Goal: Complete application form: Complete application form

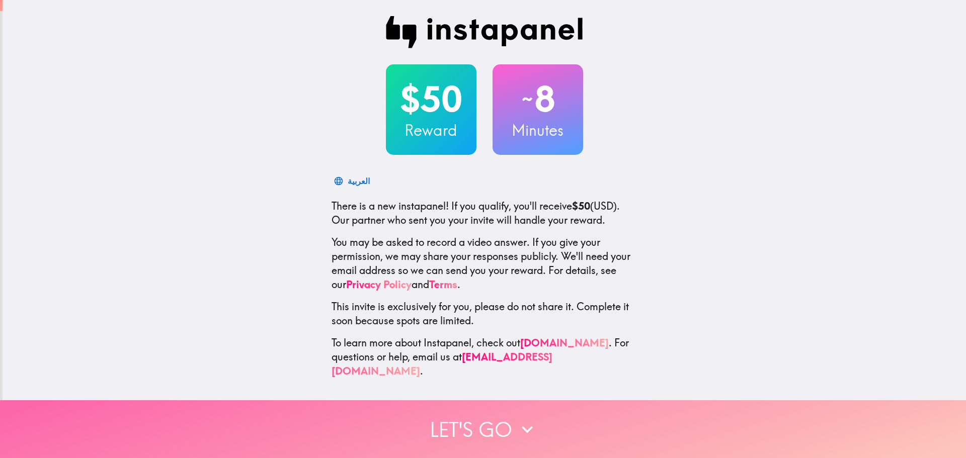
click at [491, 422] on button "Let's go" at bounding box center [483, 430] width 966 height 58
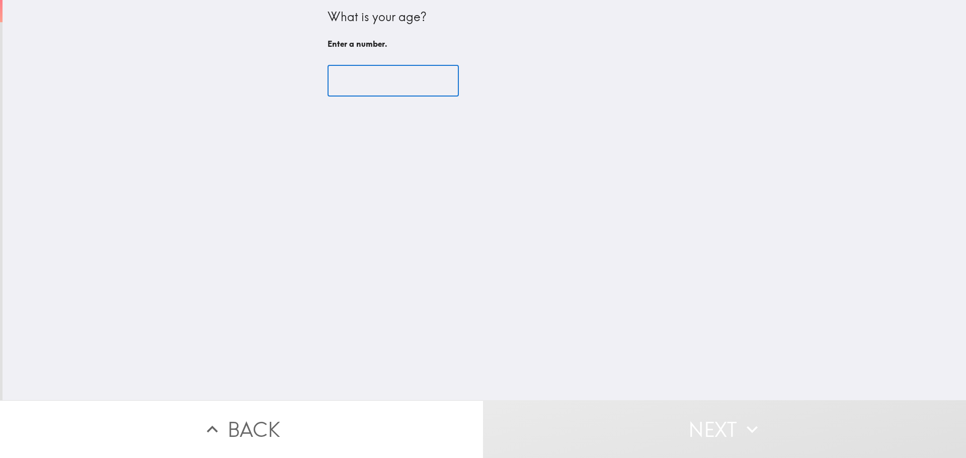
click at [370, 83] on input "number" at bounding box center [393, 80] width 131 height 31
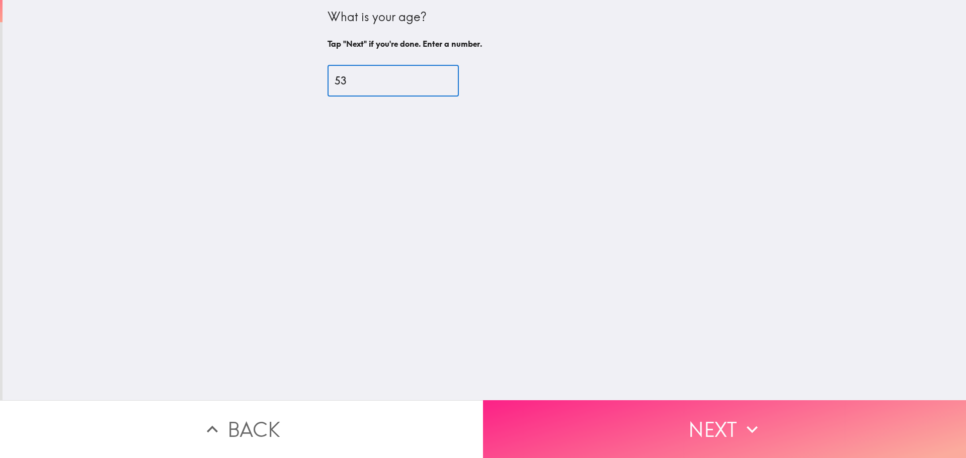
type input "53"
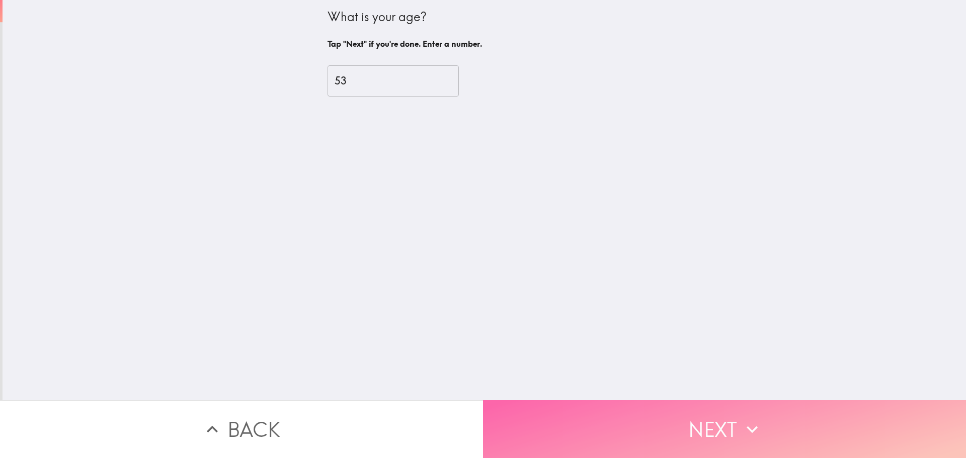
click at [729, 425] on button "Next" at bounding box center [724, 430] width 483 height 58
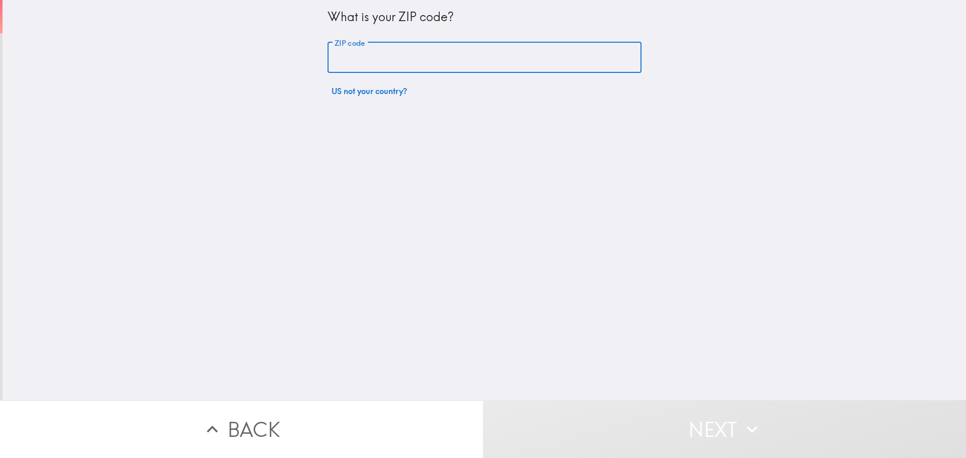
click at [352, 58] on input "ZIP code" at bounding box center [485, 57] width 314 height 31
type input "11580"
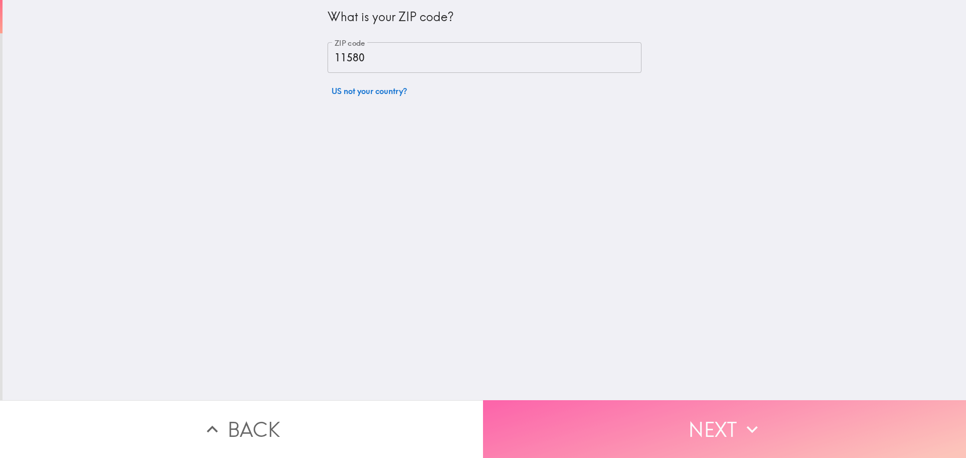
click at [722, 423] on button "Next" at bounding box center [724, 430] width 483 height 58
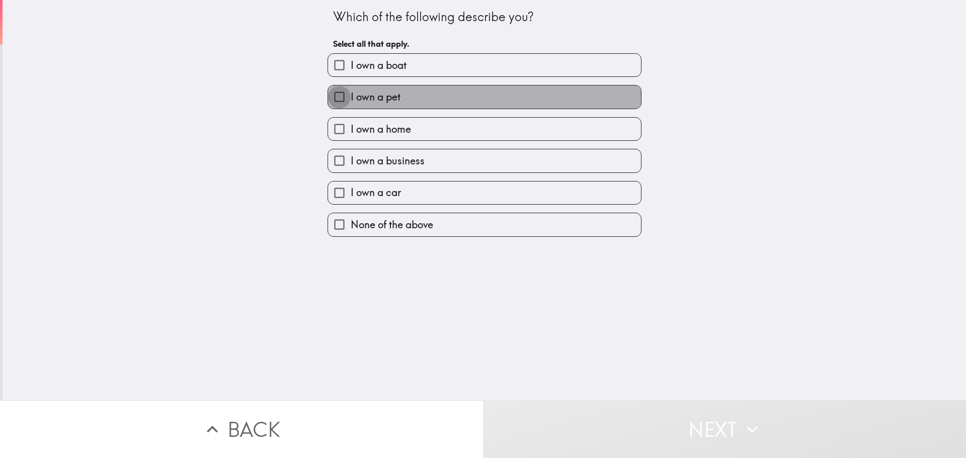
click at [332, 100] on input "I own a pet" at bounding box center [339, 97] width 23 height 23
checkbox input "true"
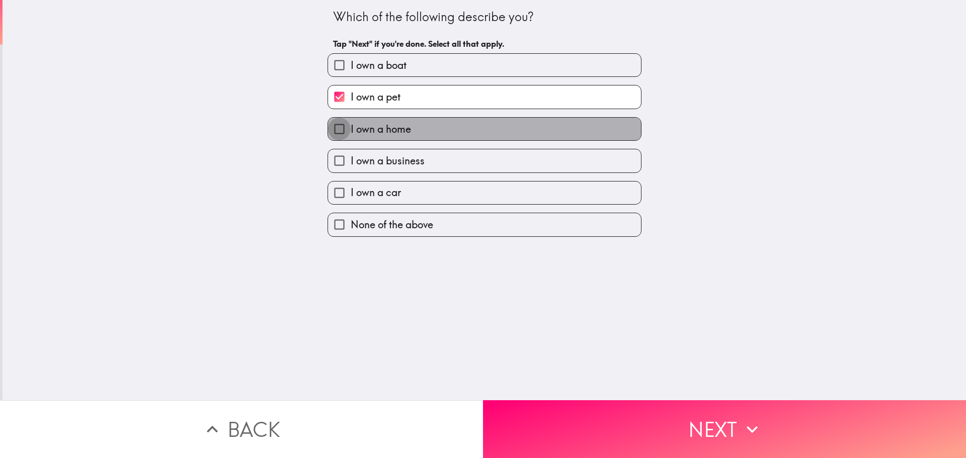
click at [331, 132] on input "I own a home" at bounding box center [339, 129] width 23 height 23
checkbox input "true"
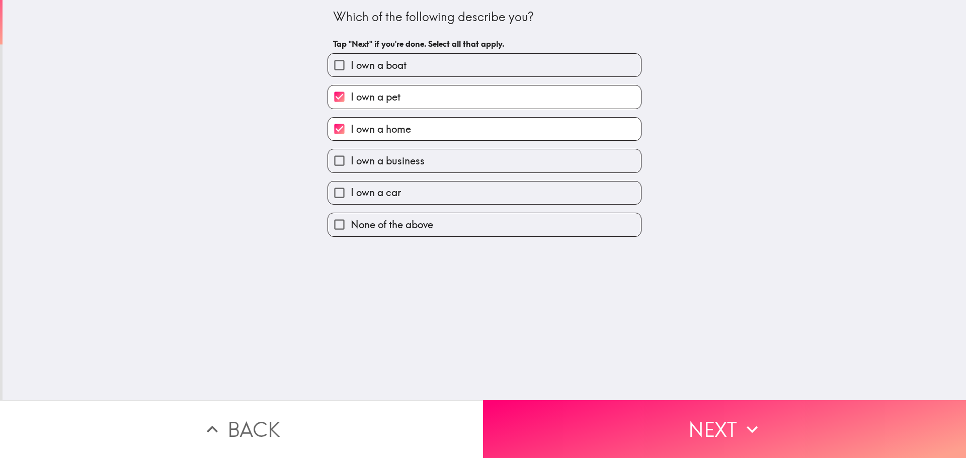
click at [329, 162] on input "I own a business" at bounding box center [339, 160] width 23 height 23
checkbox input "true"
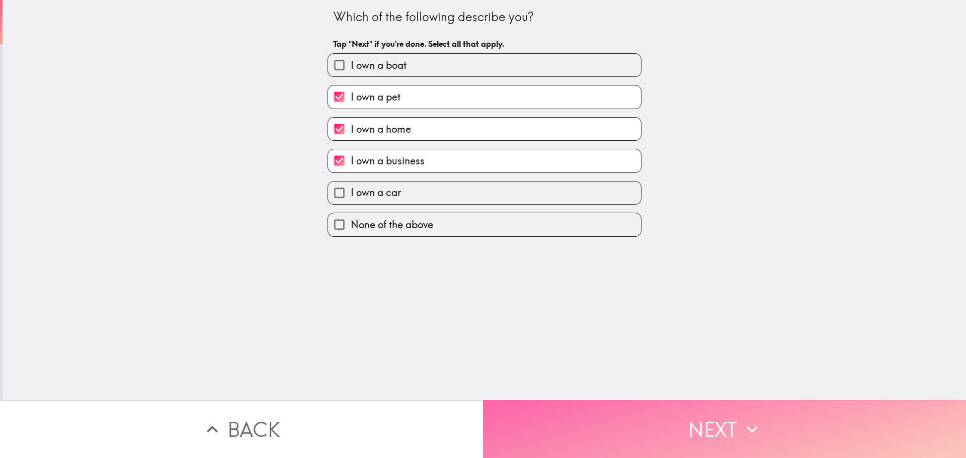
click at [708, 422] on button "Next" at bounding box center [724, 430] width 483 height 58
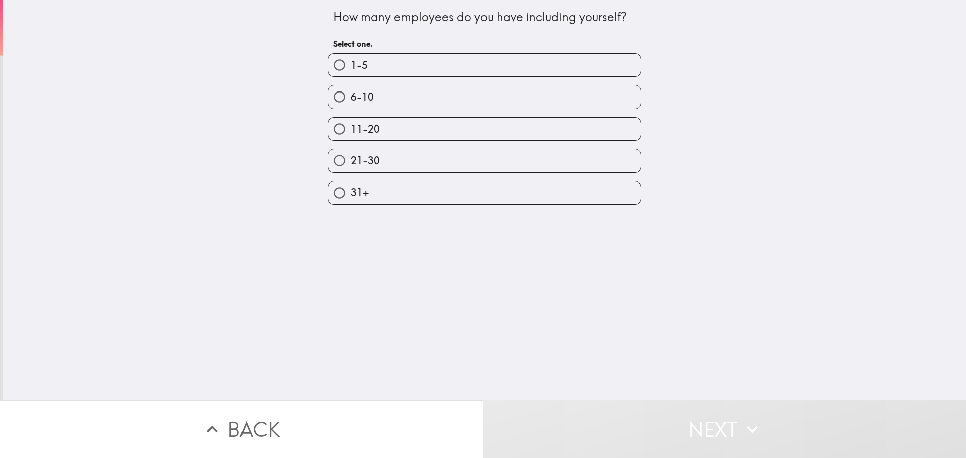
click at [331, 67] on input "1-5" at bounding box center [339, 65] width 23 height 23
radio input "true"
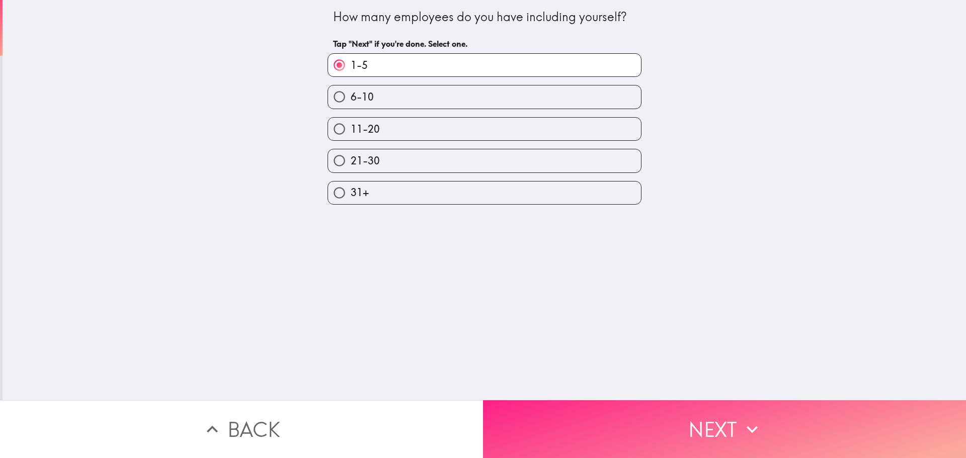
click at [717, 424] on button "Next" at bounding box center [724, 430] width 483 height 58
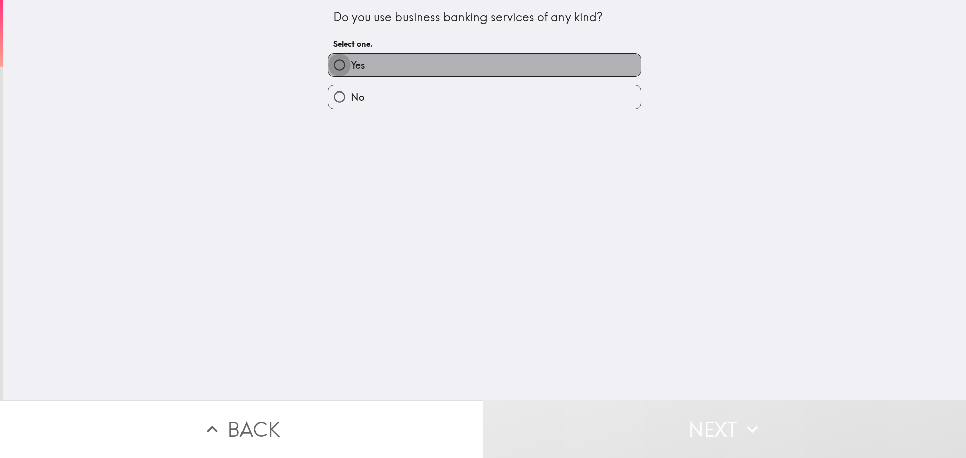
click at [328, 63] on input "Yes" at bounding box center [339, 65] width 23 height 23
radio input "true"
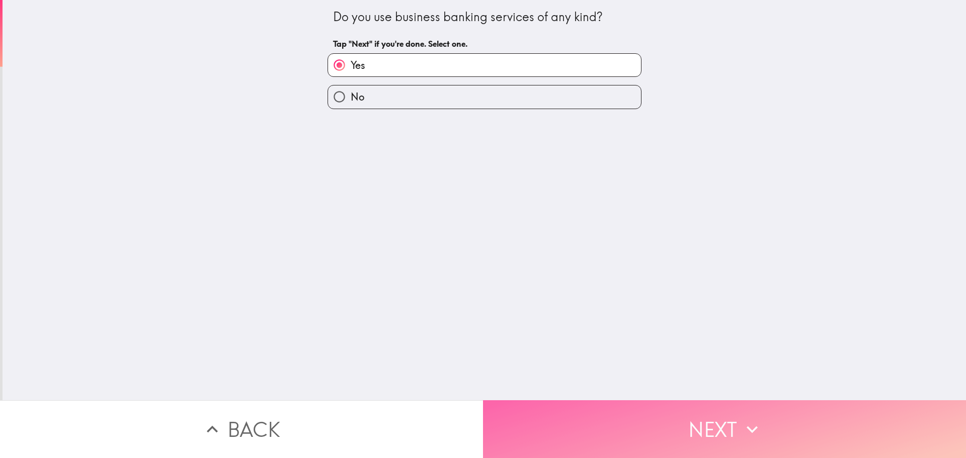
click at [715, 423] on button "Next" at bounding box center [724, 430] width 483 height 58
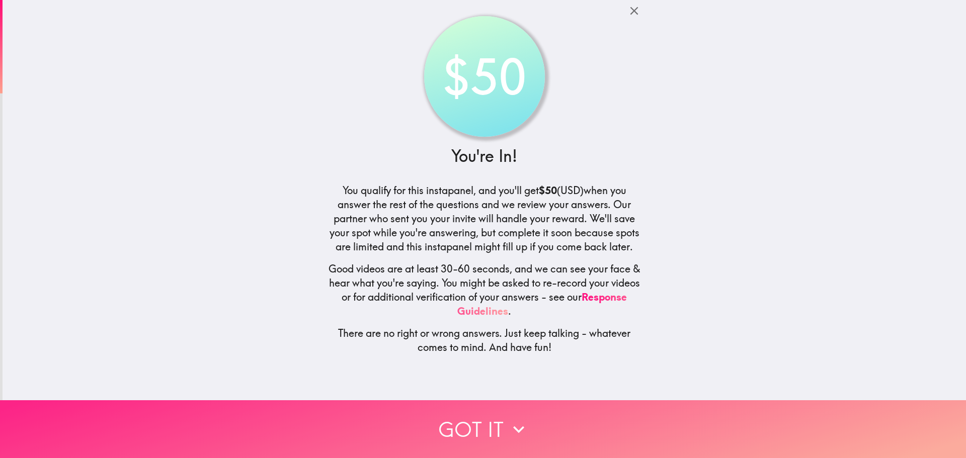
click at [471, 427] on button "Got it" at bounding box center [483, 430] width 966 height 58
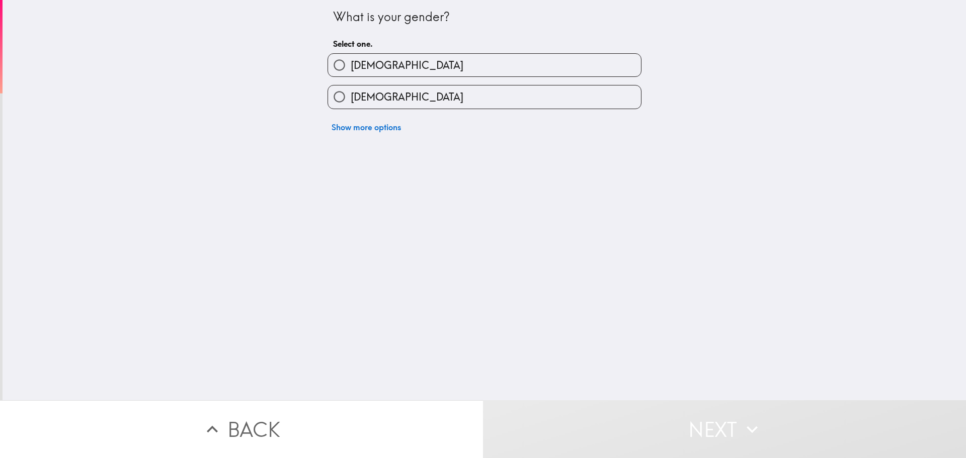
click at [329, 64] on input "[DEMOGRAPHIC_DATA]" at bounding box center [339, 65] width 23 height 23
radio input "true"
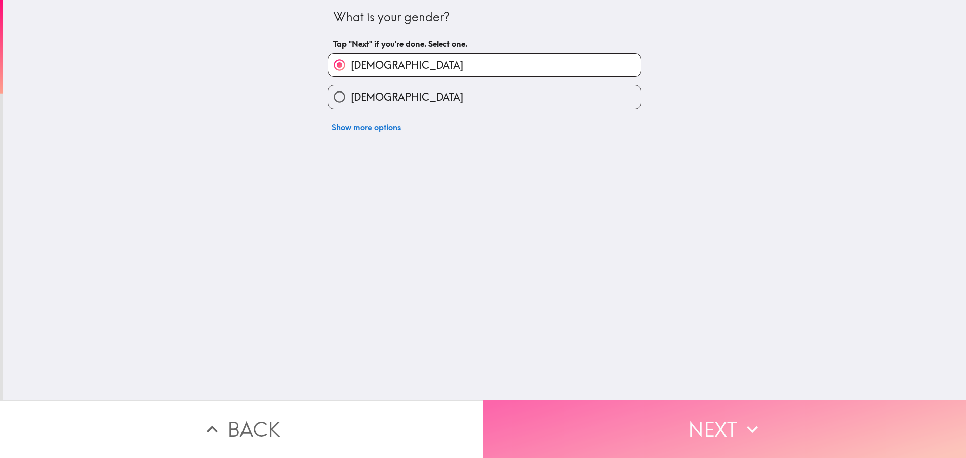
click at [707, 420] on button "Next" at bounding box center [724, 430] width 483 height 58
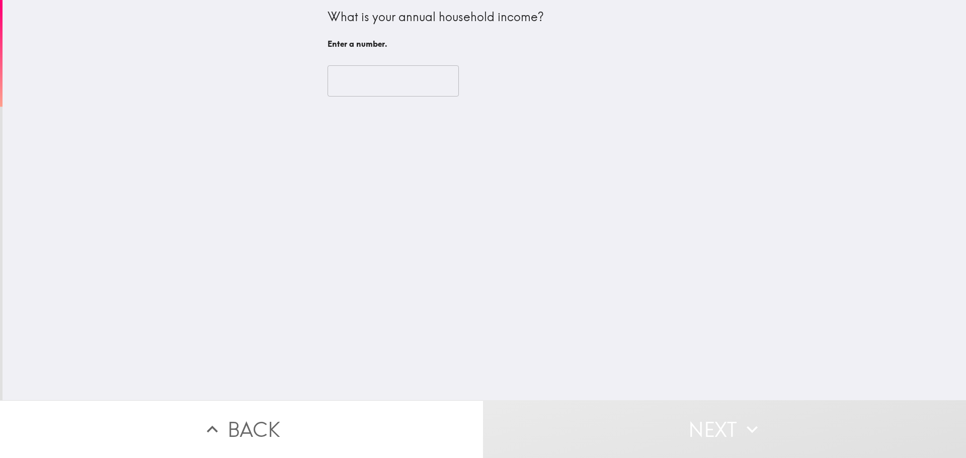
click at [353, 84] on input "number" at bounding box center [393, 80] width 131 height 31
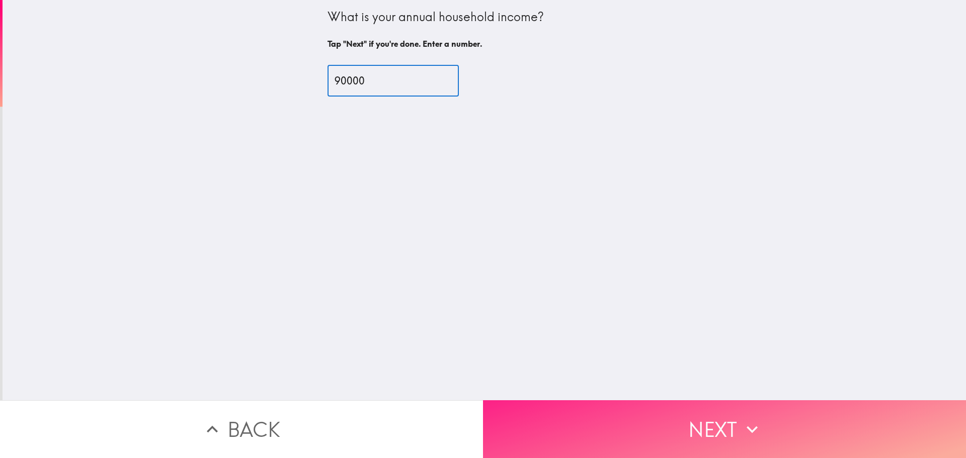
type input "90000"
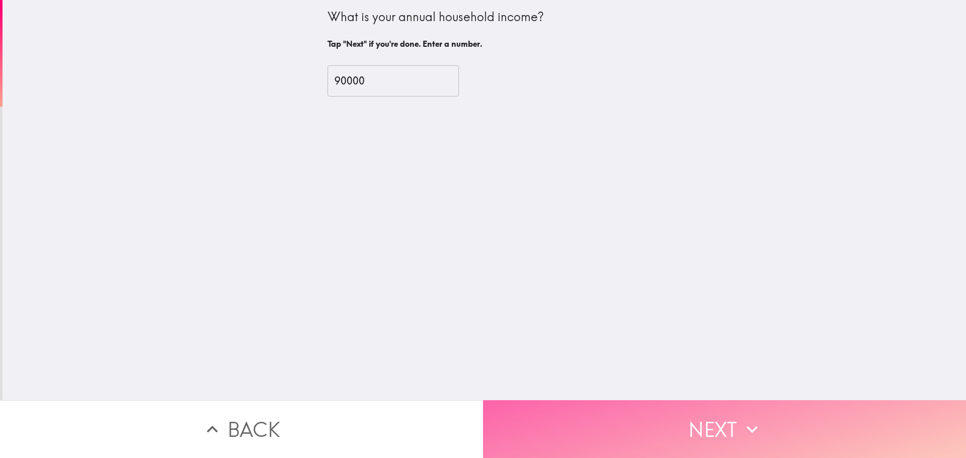
click at [705, 422] on button "Next" at bounding box center [724, 430] width 483 height 58
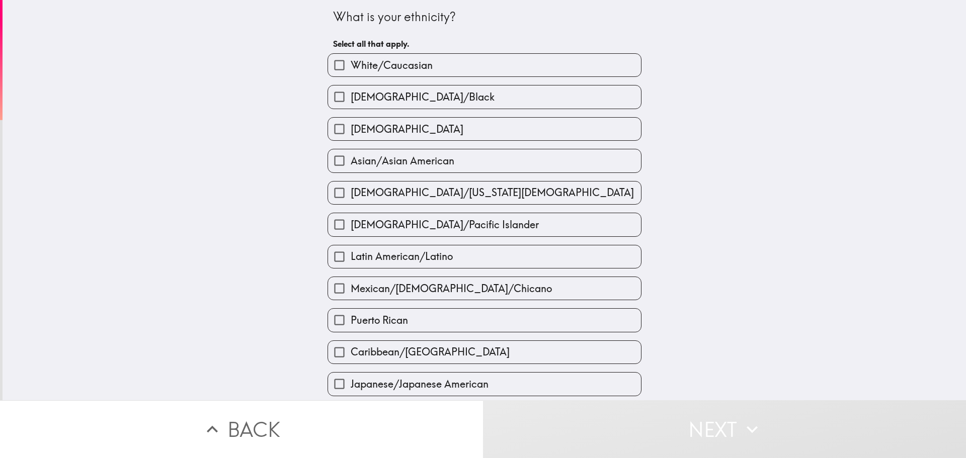
click at [328, 98] on input "[DEMOGRAPHIC_DATA]/Black" at bounding box center [339, 97] width 23 height 23
checkbox input "true"
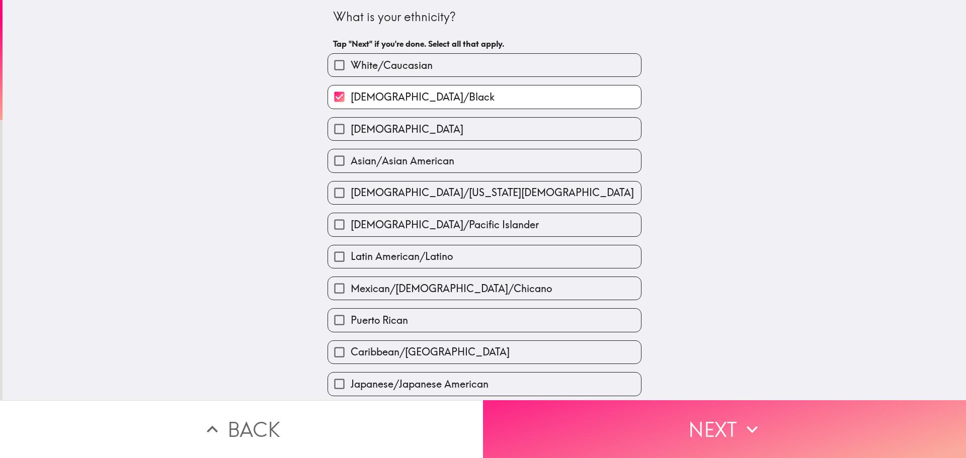
click at [698, 423] on button "Next" at bounding box center [724, 430] width 483 height 58
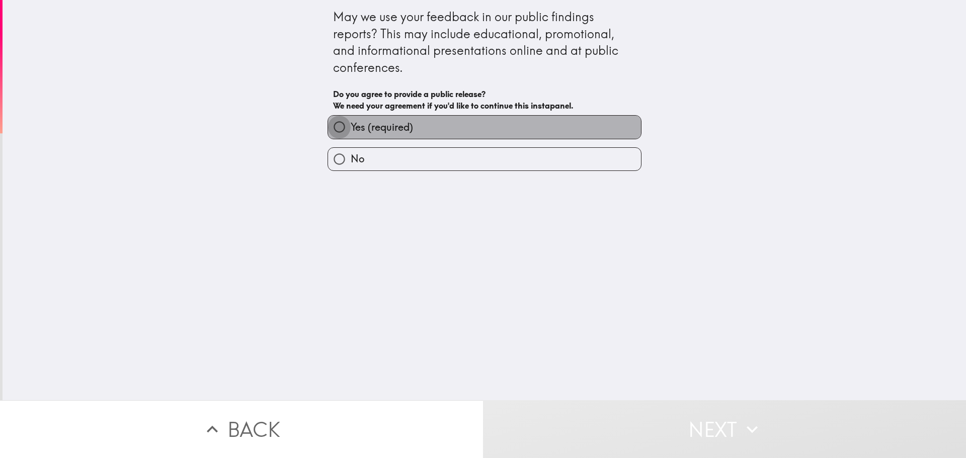
click at [333, 129] on input "Yes (required)" at bounding box center [339, 127] width 23 height 23
radio input "true"
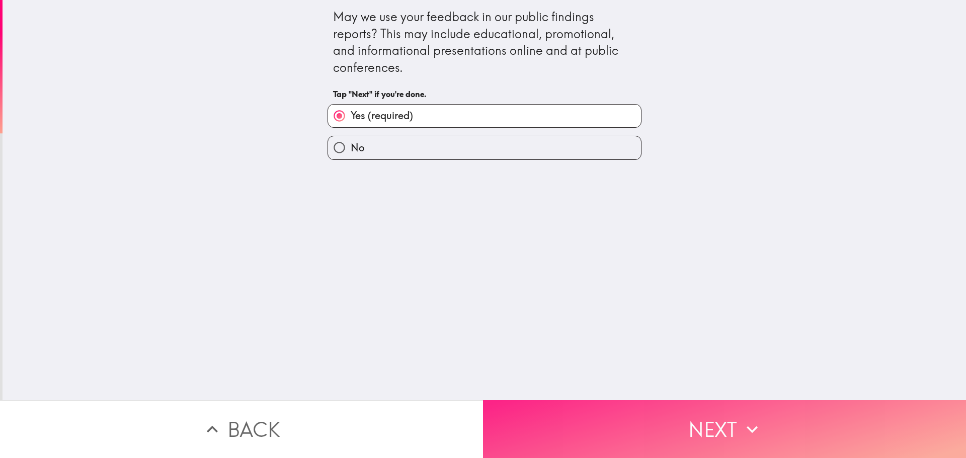
click at [711, 424] on button "Next" at bounding box center [724, 430] width 483 height 58
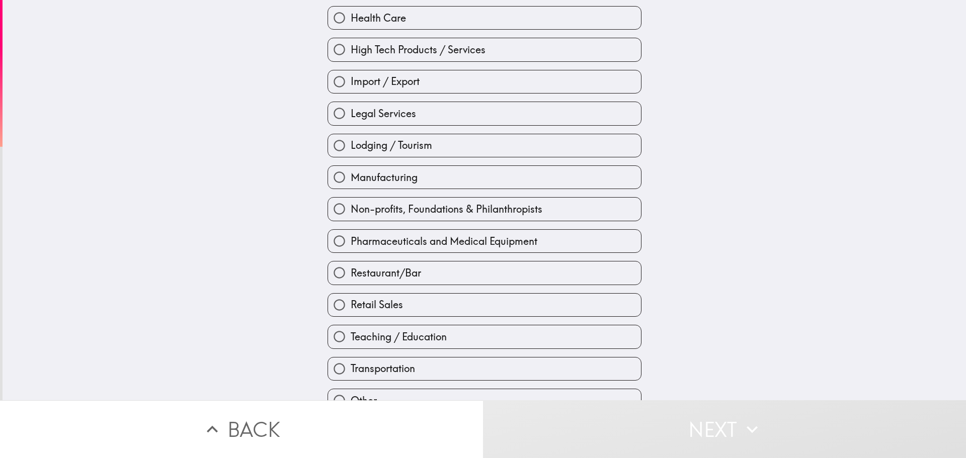
scroll to position [290, 0]
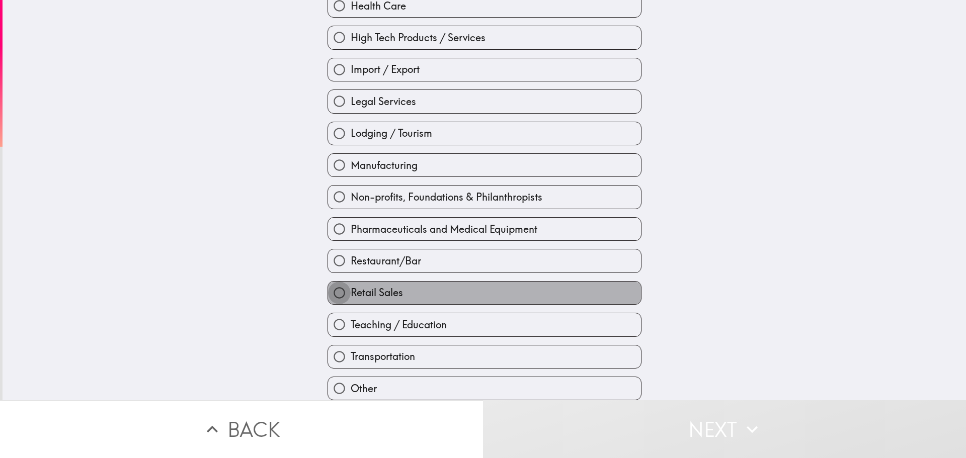
click at [331, 288] on input "Retail Sales" at bounding box center [339, 293] width 23 height 23
radio input "true"
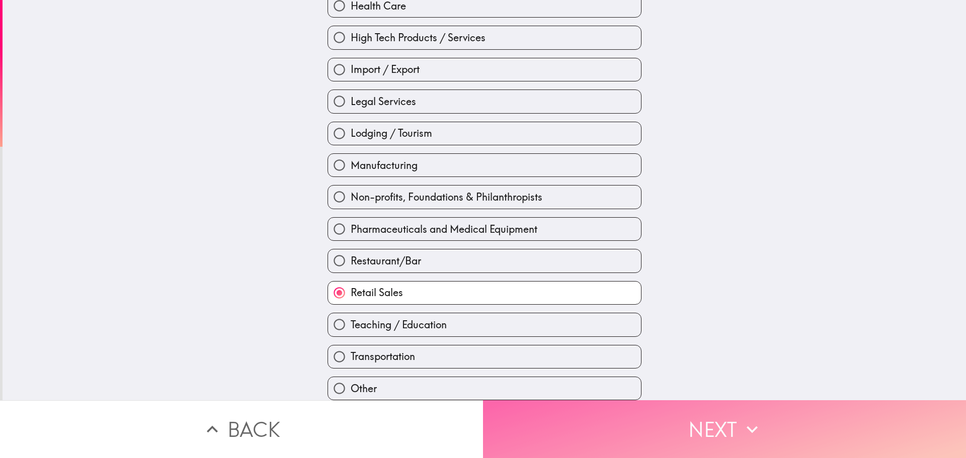
click at [714, 419] on button "Next" at bounding box center [724, 430] width 483 height 58
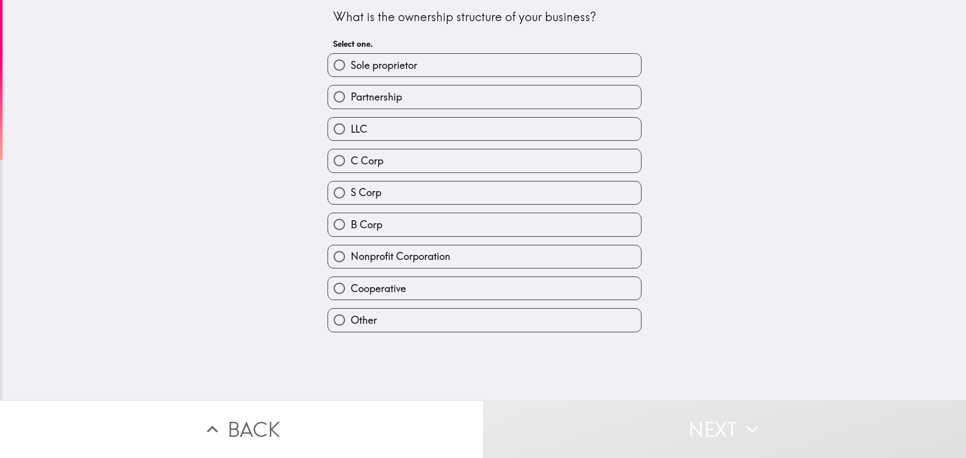
click at [333, 127] on input "LLC" at bounding box center [339, 129] width 23 height 23
radio input "true"
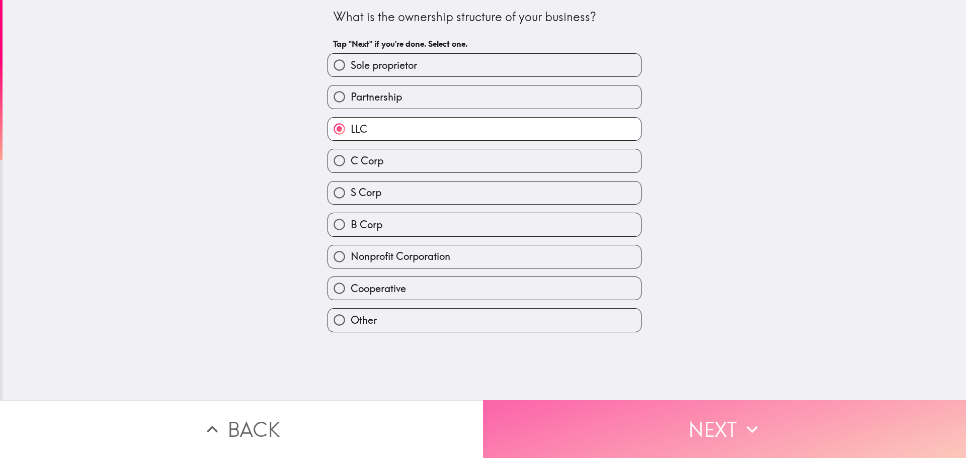
click at [689, 420] on button "Next" at bounding box center [724, 430] width 483 height 58
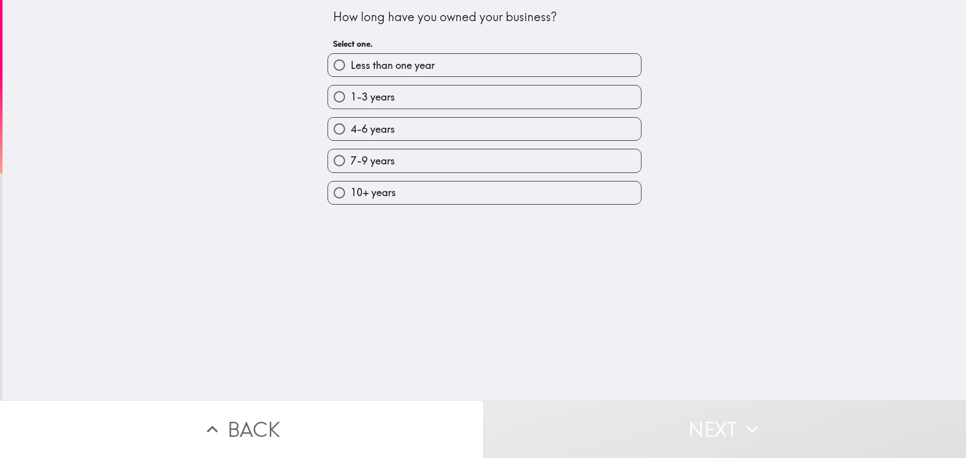
click at [333, 131] on input "4-6 years" at bounding box center [339, 129] width 23 height 23
radio input "true"
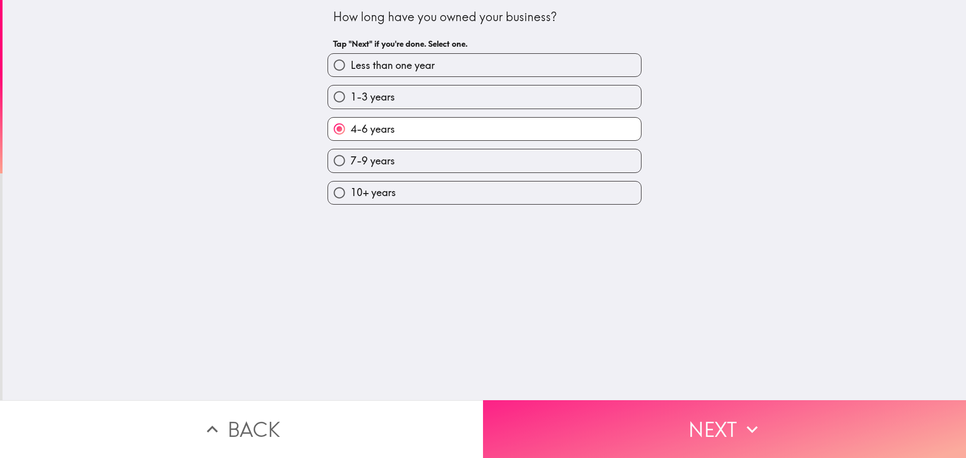
click at [709, 424] on button "Next" at bounding box center [724, 430] width 483 height 58
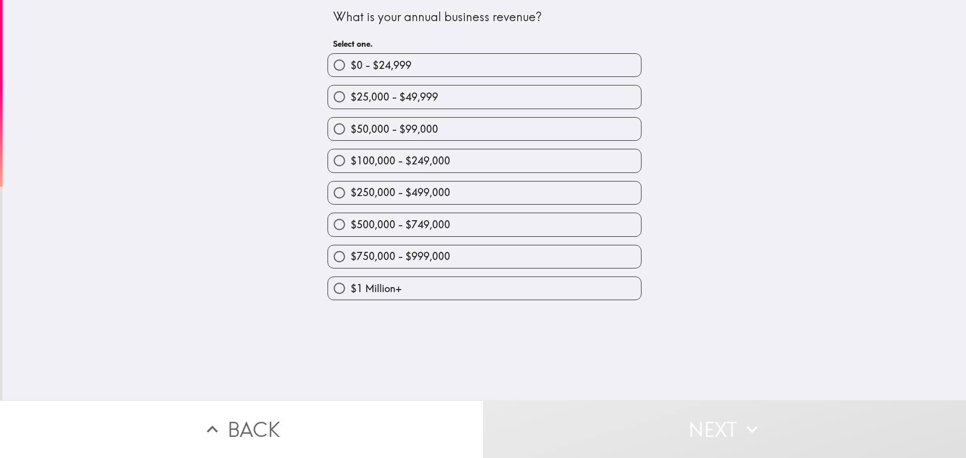
click at [328, 99] on input "$25,000 - $49,999" at bounding box center [339, 97] width 23 height 23
radio input "true"
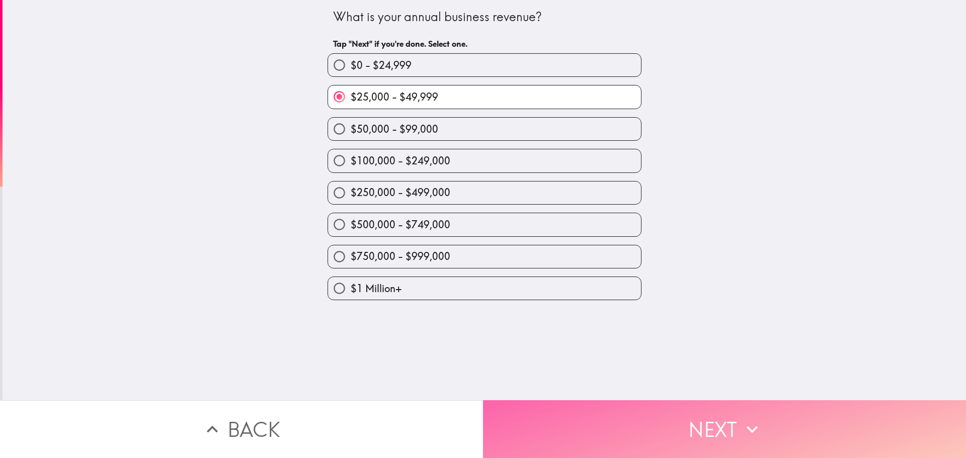
click at [710, 422] on button "Next" at bounding box center [724, 430] width 483 height 58
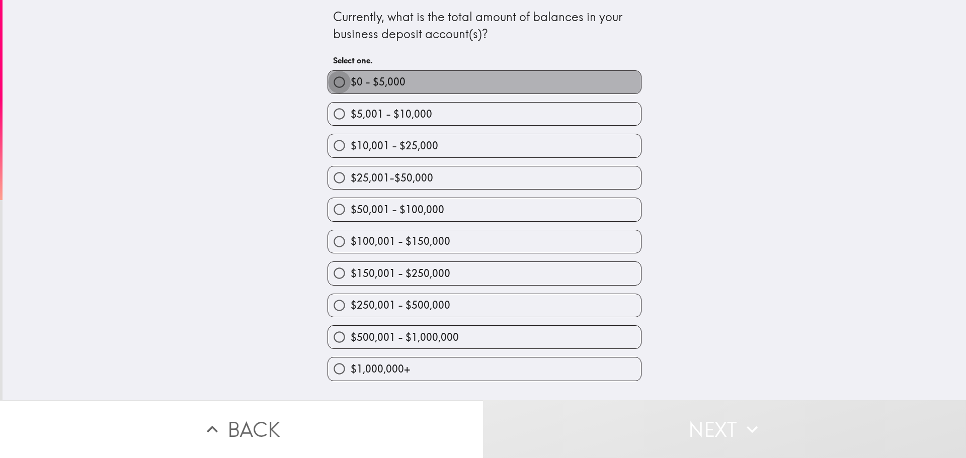
click at [331, 82] on input "$0 - $5,000" at bounding box center [339, 82] width 23 height 23
radio input "true"
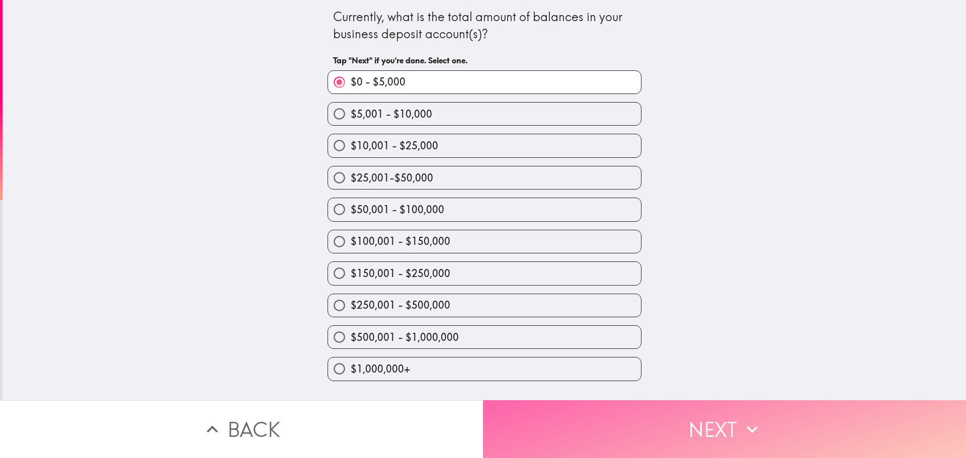
click at [716, 420] on button "Next" at bounding box center [724, 430] width 483 height 58
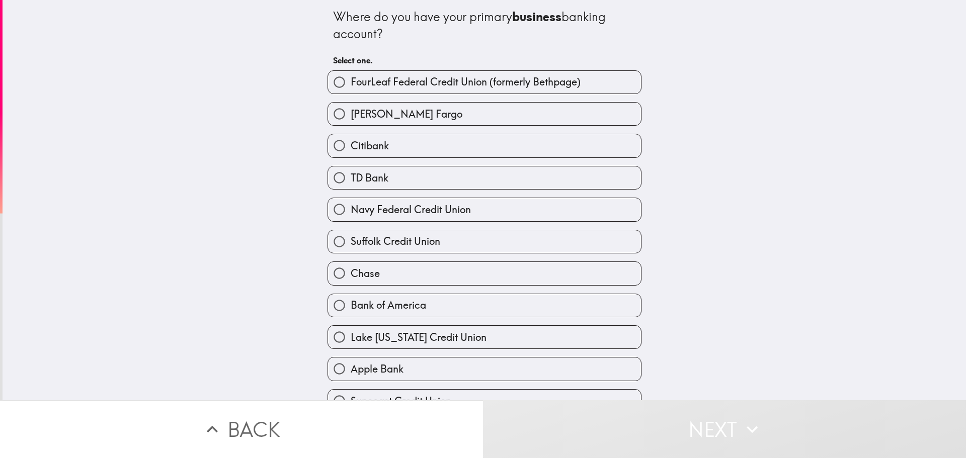
click at [335, 210] on input "Navy Federal Credit Union" at bounding box center [339, 209] width 23 height 23
radio input "true"
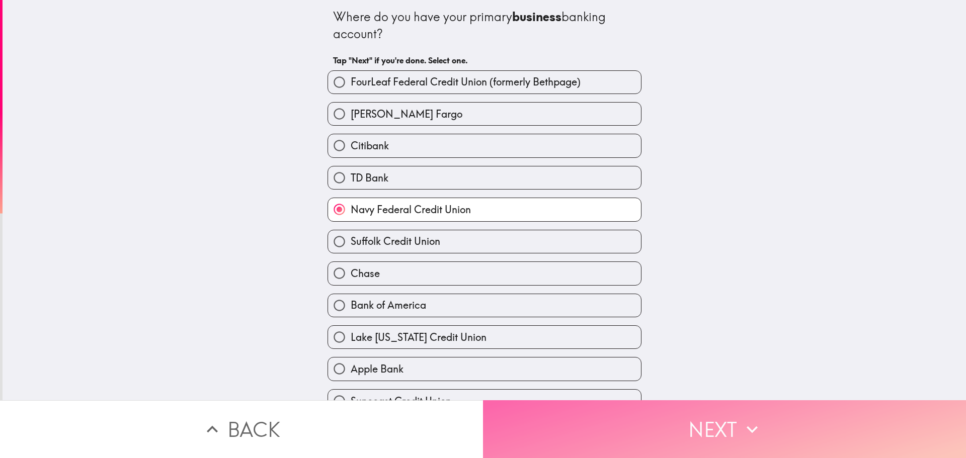
click at [707, 426] on button "Next" at bounding box center [724, 430] width 483 height 58
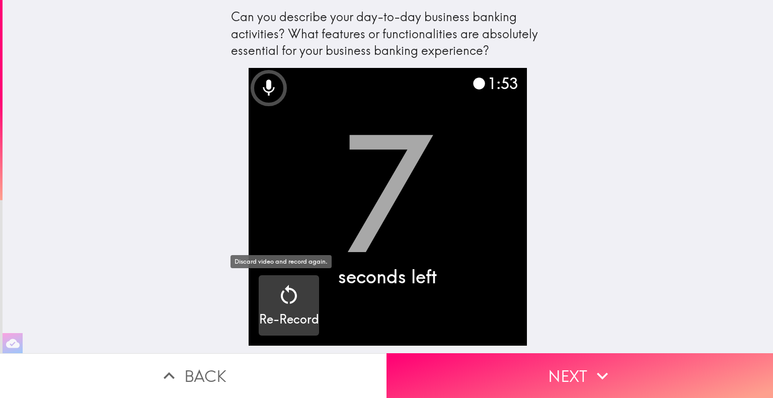
click at [284, 298] on icon "button" at bounding box center [289, 295] width 24 height 24
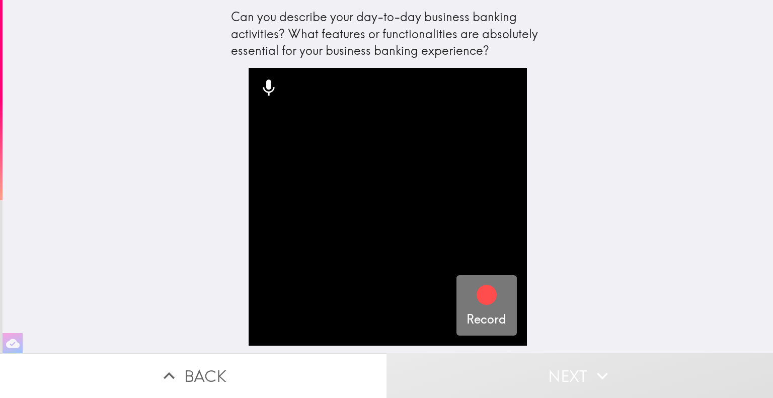
click at [478, 295] on icon "button" at bounding box center [487, 295] width 20 height 20
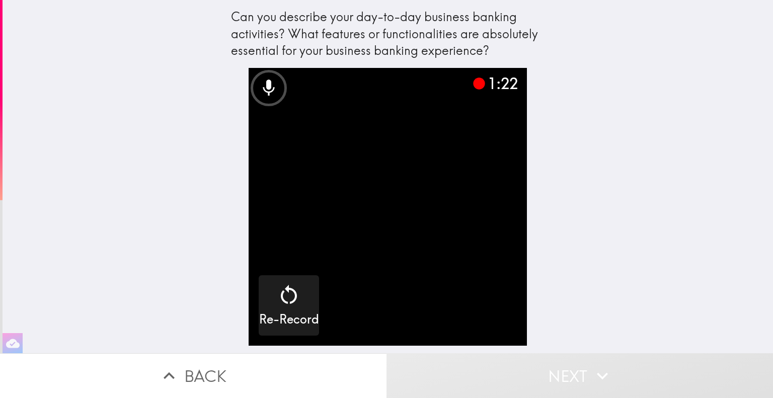
click at [413, 187] on video "button" at bounding box center [388, 207] width 278 height 278
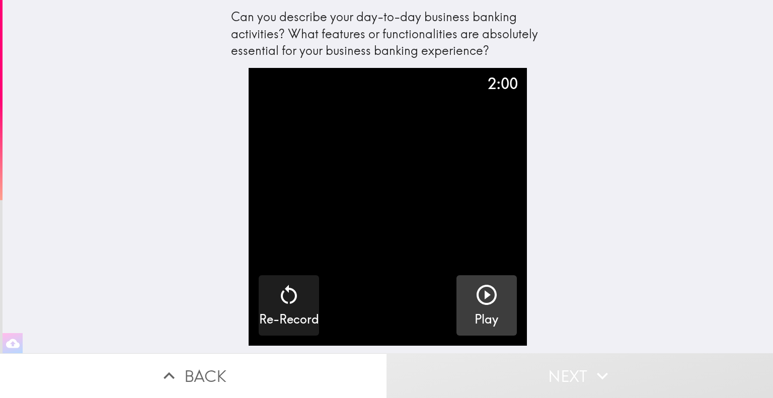
click at [475, 297] on icon "button" at bounding box center [486, 295] width 24 height 24
click at [283, 296] on icon "button" at bounding box center [289, 295] width 24 height 24
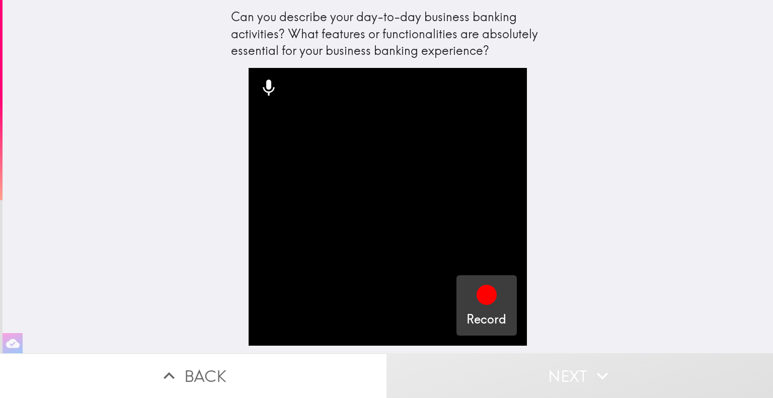
click at [477, 298] on icon "button" at bounding box center [487, 295] width 20 height 20
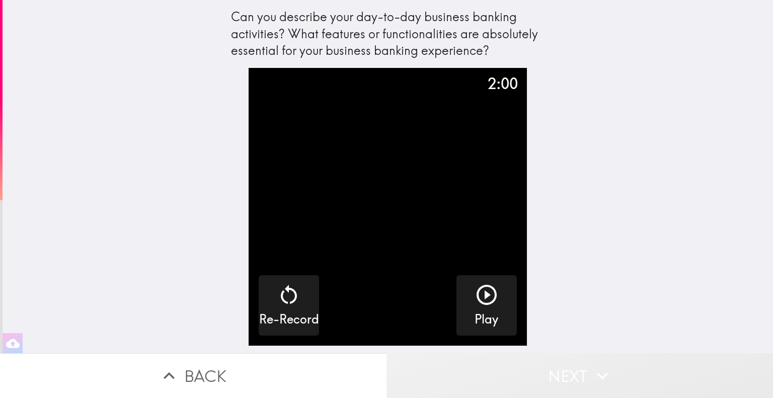
click at [568, 367] on button "Next" at bounding box center [579, 375] width 386 height 45
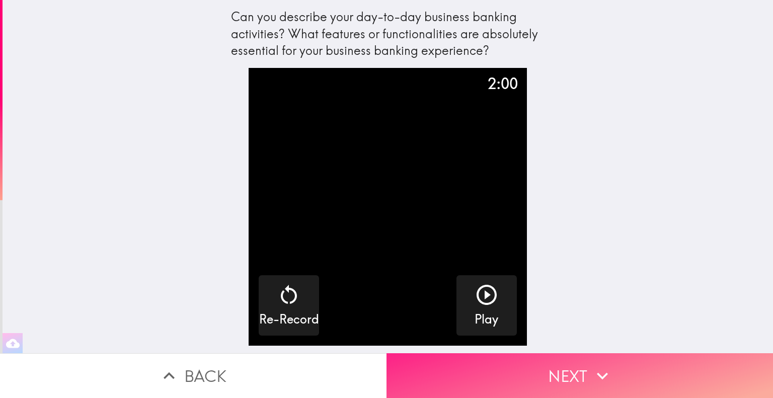
click at [570, 368] on button "Next" at bounding box center [579, 375] width 386 height 45
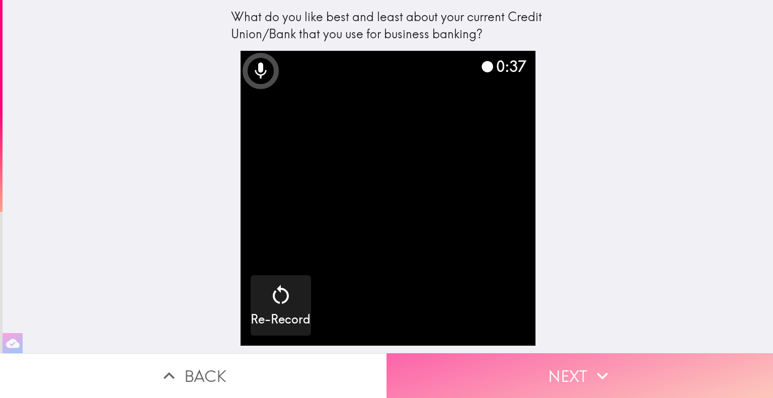
click at [561, 368] on button "Next" at bounding box center [579, 375] width 386 height 45
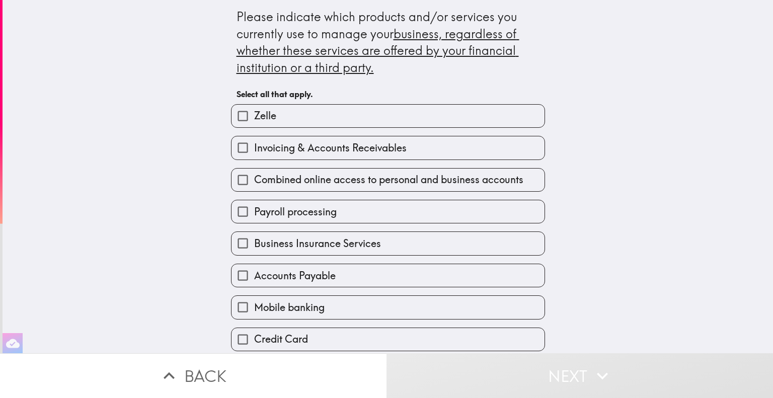
click at [231, 147] on input "Invoicing & Accounts Receivables" at bounding box center [242, 147] width 23 height 23
checkbox input "true"
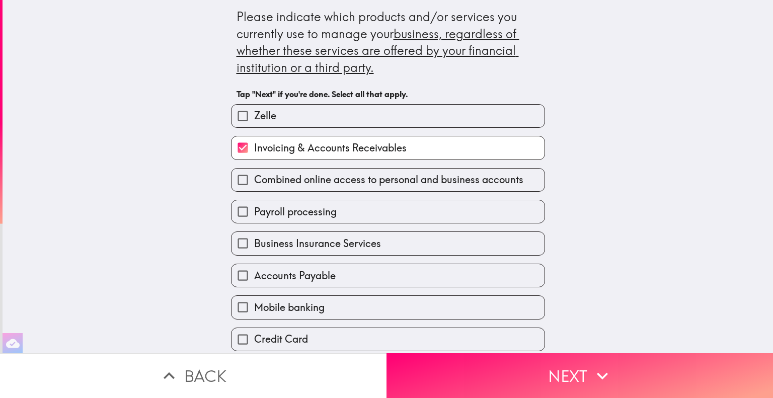
click at [235, 181] on input "Combined online access to personal and business accounts" at bounding box center [242, 180] width 23 height 23
checkbox input "true"
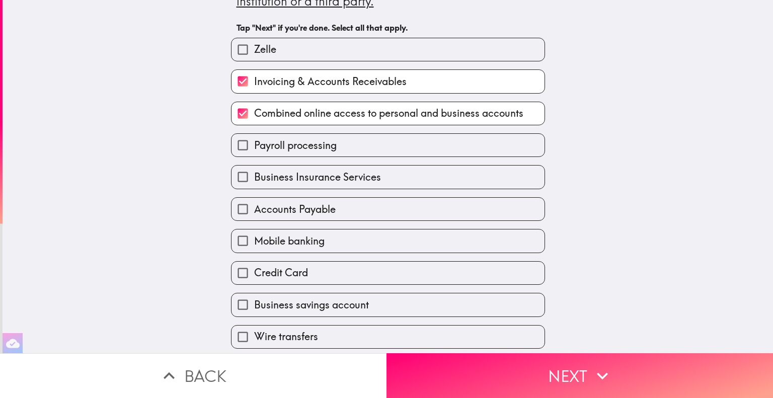
scroll to position [101, 0]
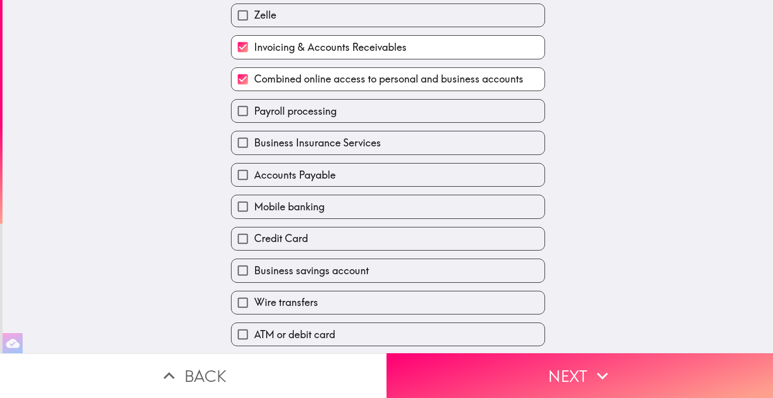
click at [234, 205] on input "Mobile banking" at bounding box center [242, 206] width 23 height 23
checkbox input "true"
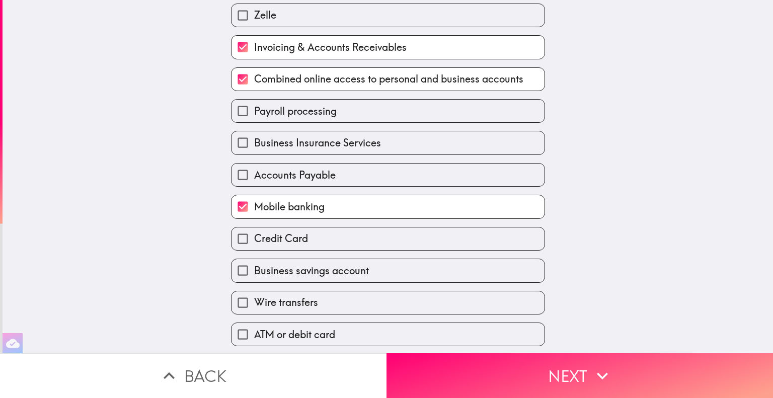
click at [233, 237] on input "Credit Card" at bounding box center [242, 238] width 23 height 23
checkbox input "true"
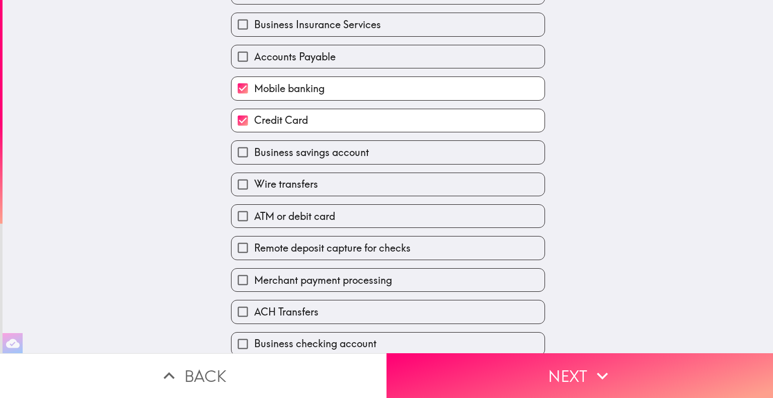
scroll to position [252, 0]
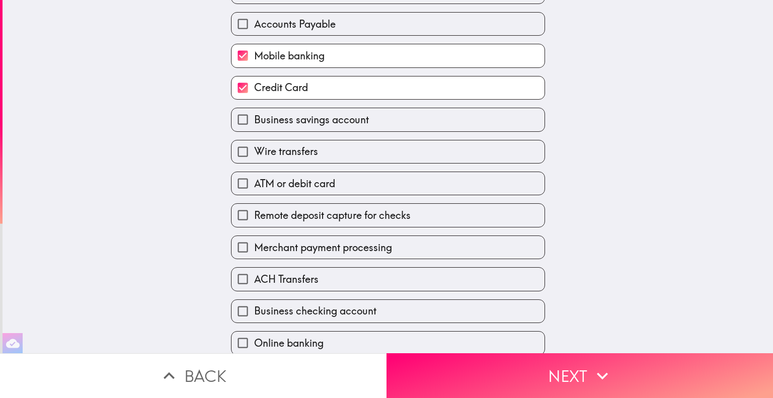
click at [234, 120] on input "Business savings account" at bounding box center [242, 119] width 23 height 23
checkbox input "true"
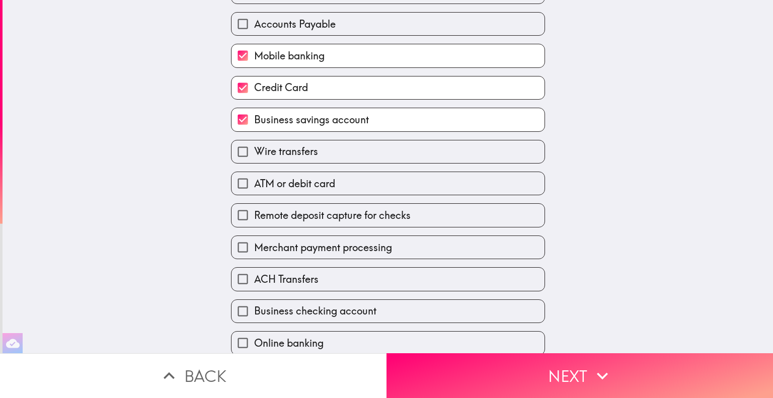
click at [234, 152] on input "Wire transfers" at bounding box center [242, 151] width 23 height 23
checkbox input "true"
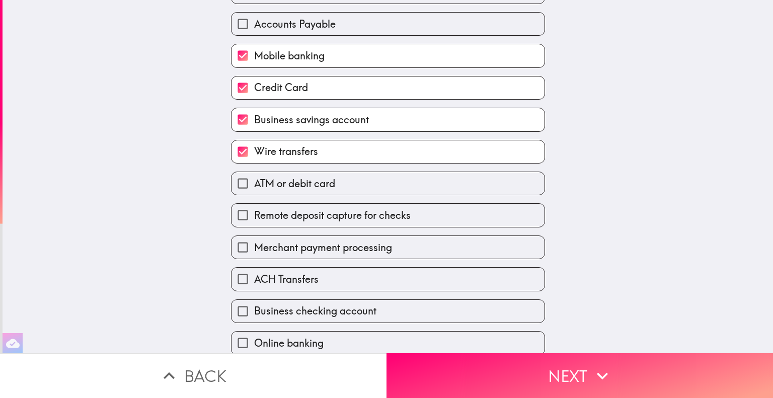
click at [235, 183] on input "ATM or debit card" at bounding box center [242, 183] width 23 height 23
checkbox input "true"
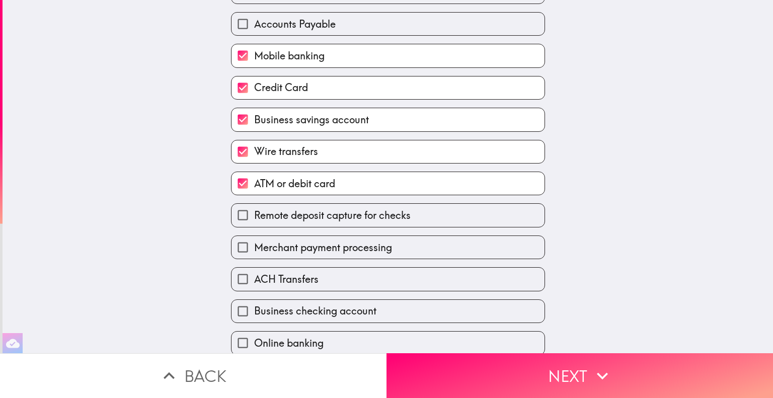
scroll to position [258, 0]
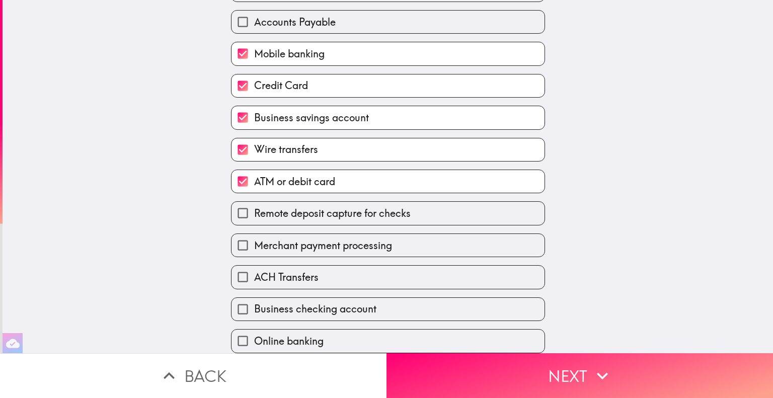
click at [232, 241] on input "Merchant payment processing" at bounding box center [242, 245] width 23 height 23
checkbox input "true"
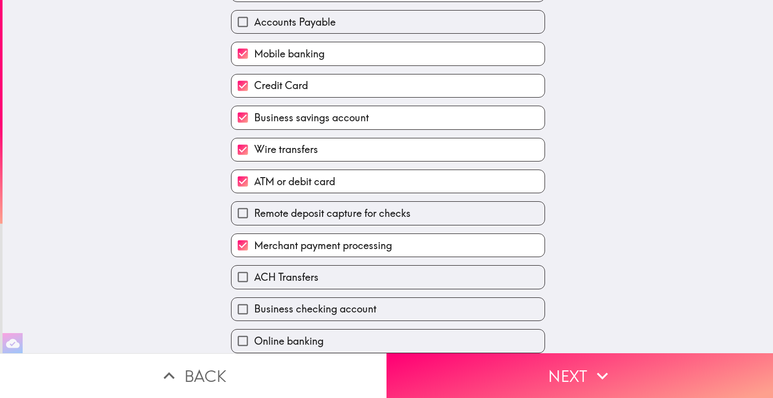
click at [233, 270] on input "ACH Transfers" at bounding box center [242, 277] width 23 height 23
checkbox input "true"
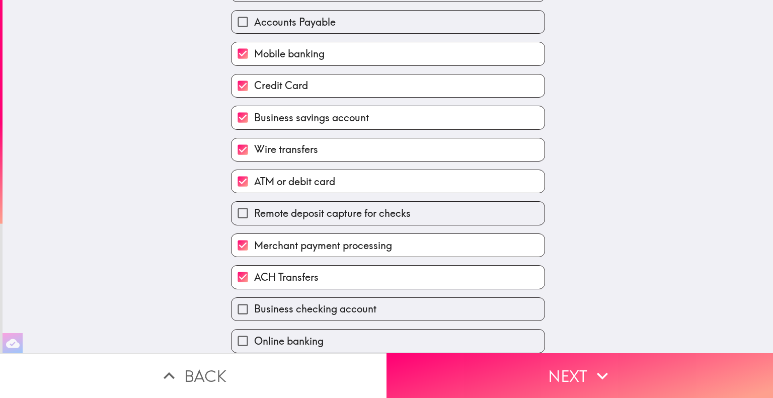
click at [231, 304] on input "Business checking account" at bounding box center [242, 309] width 23 height 23
checkbox input "true"
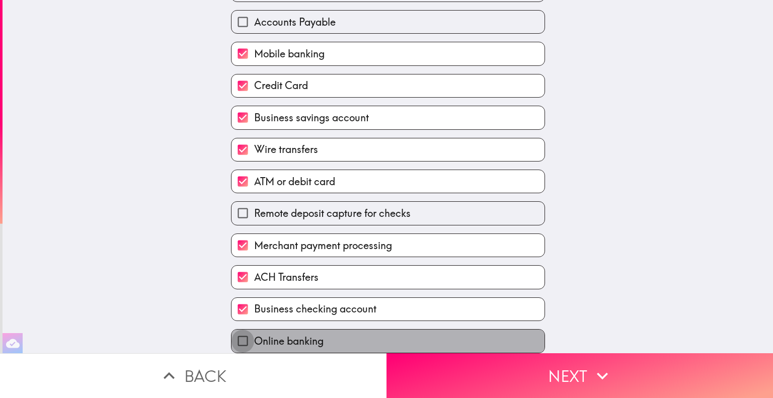
click at [237, 332] on input "Online banking" at bounding box center [242, 341] width 23 height 23
checkbox input "true"
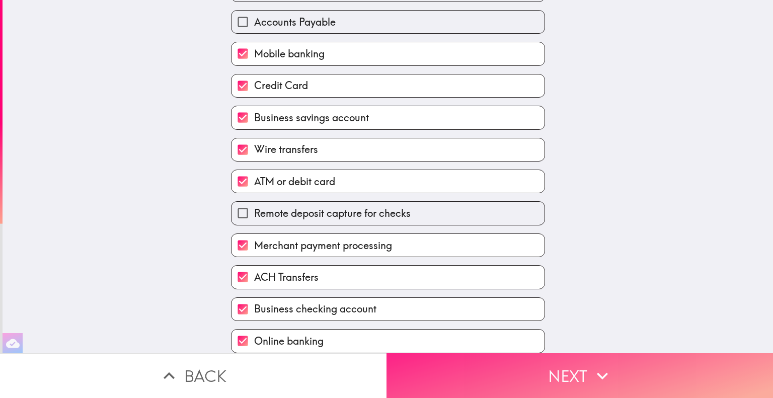
click at [570, 367] on button "Next" at bounding box center [579, 375] width 386 height 45
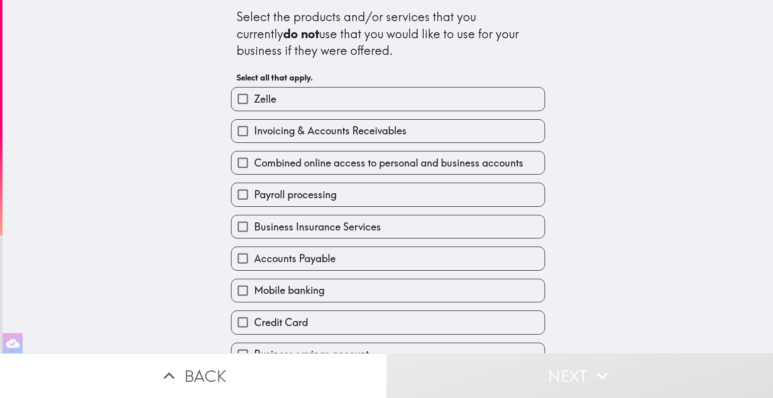
click at [235, 131] on input "Invoicing & Accounts Receivables" at bounding box center [242, 131] width 23 height 23
checkbox input "true"
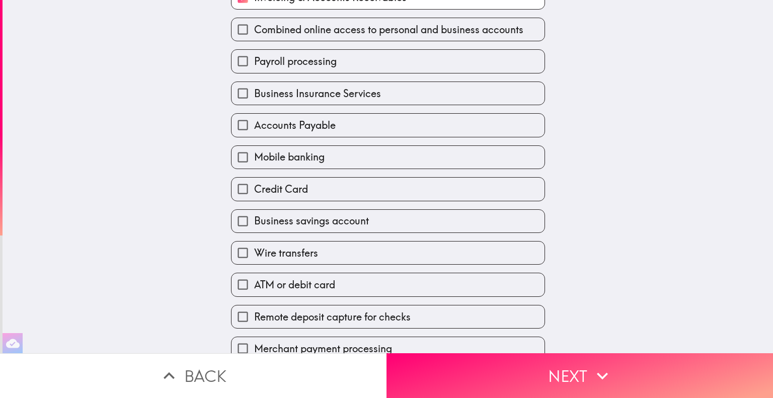
scroll to position [151, 0]
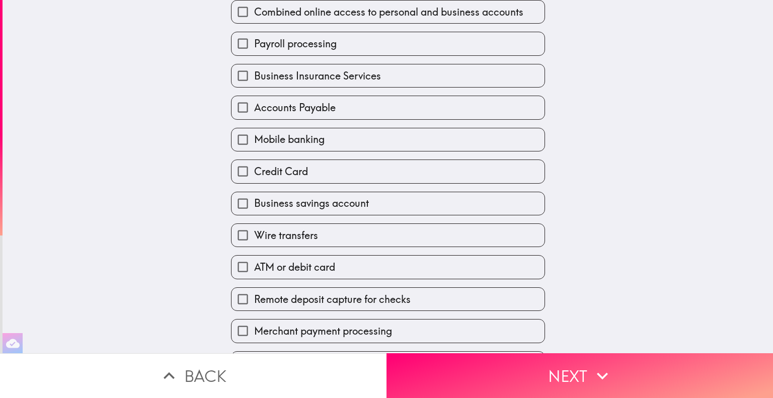
click at [233, 108] on input "Accounts Payable" at bounding box center [242, 107] width 23 height 23
checkbox input "true"
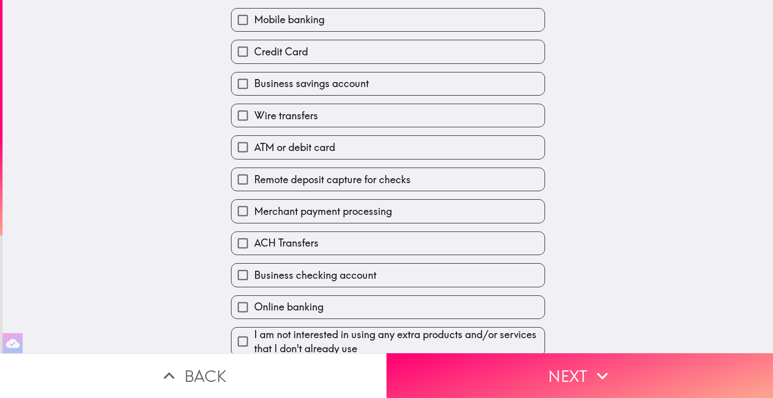
scroll to position [278, 0]
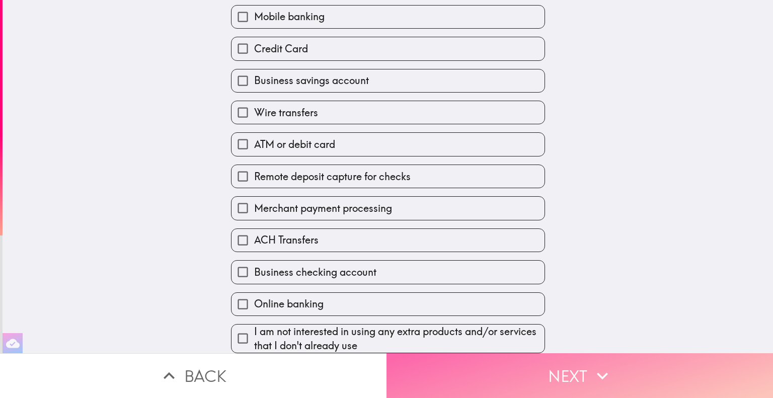
click at [576, 371] on button "Next" at bounding box center [579, 375] width 386 height 45
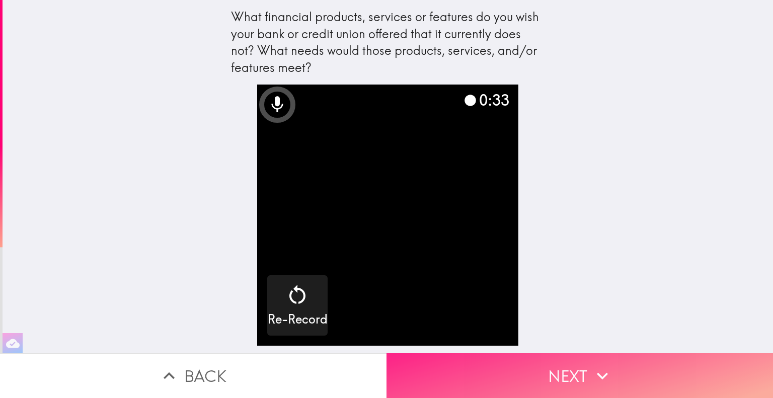
click at [553, 368] on button "Next" at bounding box center [579, 375] width 386 height 45
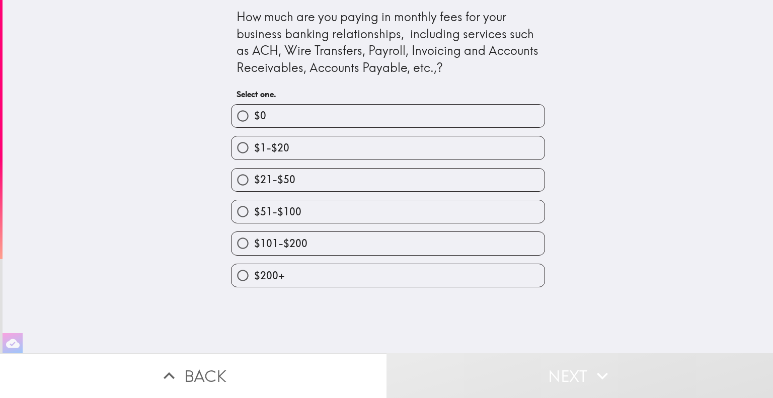
click at [231, 146] on input "$1-$20" at bounding box center [242, 147] width 23 height 23
radio input "true"
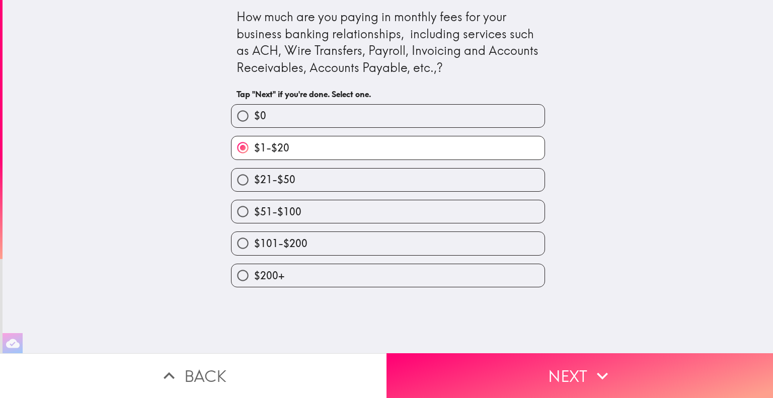
click at [233, 180] on input "$21-$50" at bounding box center [242, 180] width 23 height 23
radio input "true"
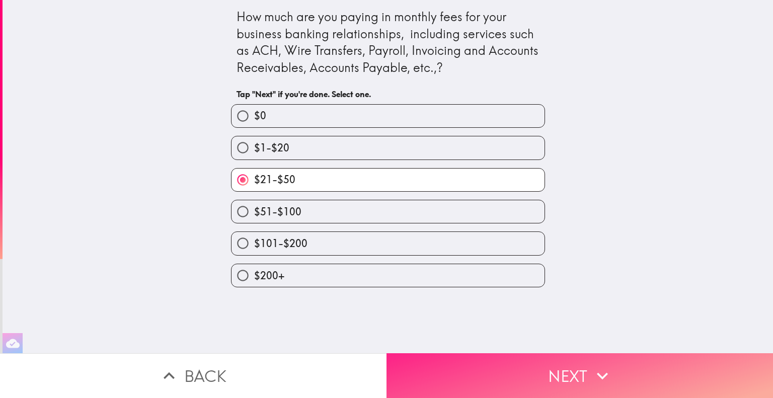
click at [562, 370] on button "Next" at bounding box center [579, 375] width 386 height 45
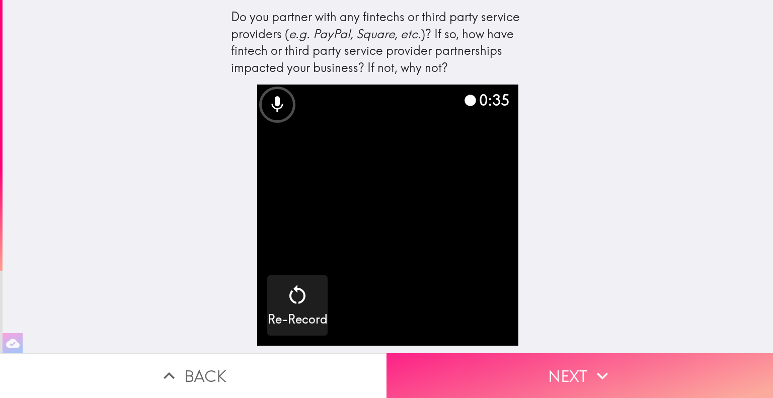
click at [554, 368] on button "Next" at bounding box center [579, 375] width 386 height 45
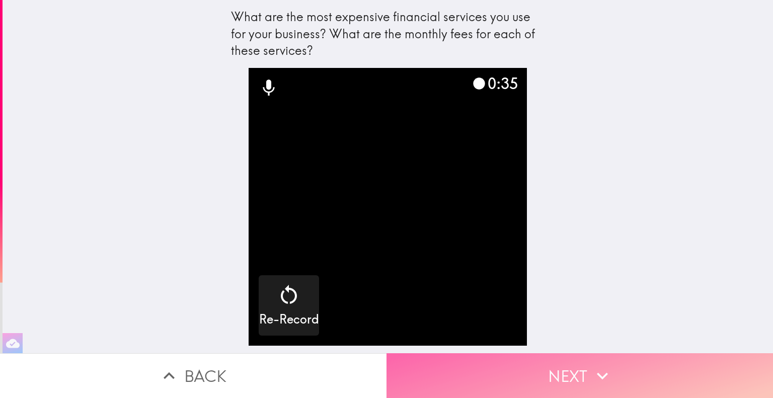
click at [551, 369] on button "Next" at bounding box center [579, 375] width 386 height 45
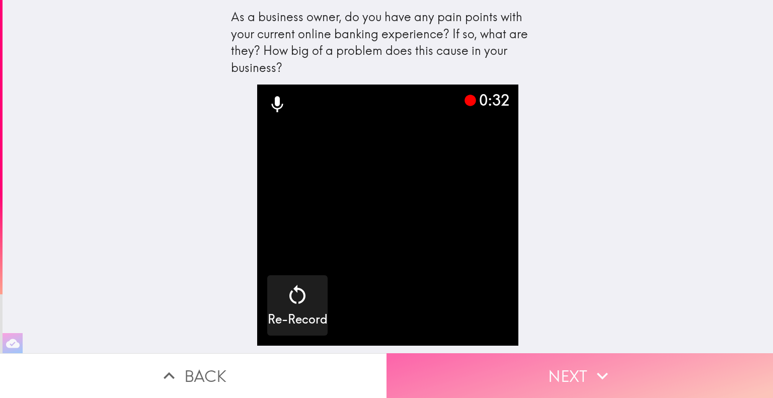
click at [555, 362] on button "Next" at bounding box center [579, 375] width 386 height 45
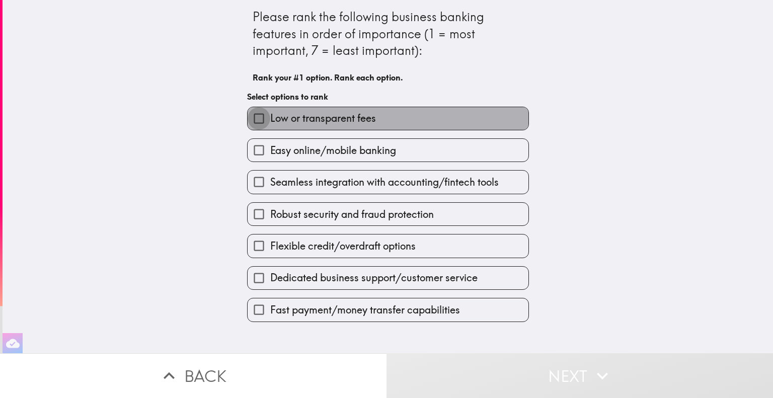
click at [248, 118] on input "Low or transparent fees" at bounding box center [259, 118] width 23 height 23
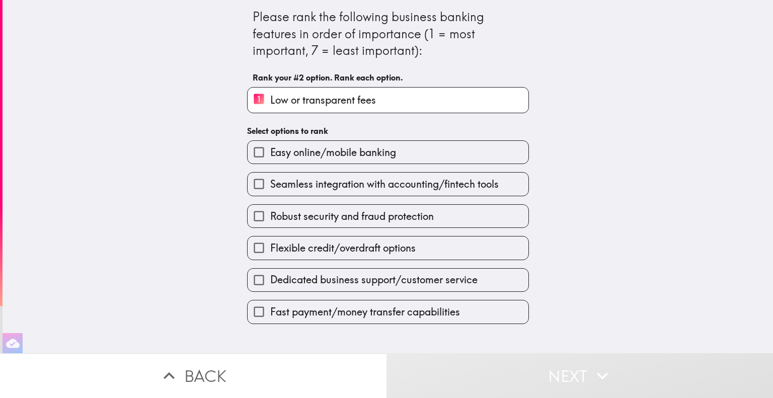
click at [252, 148] on input "Easy online/mobile banking" at bounding box center [259, 152] width 23 height 23
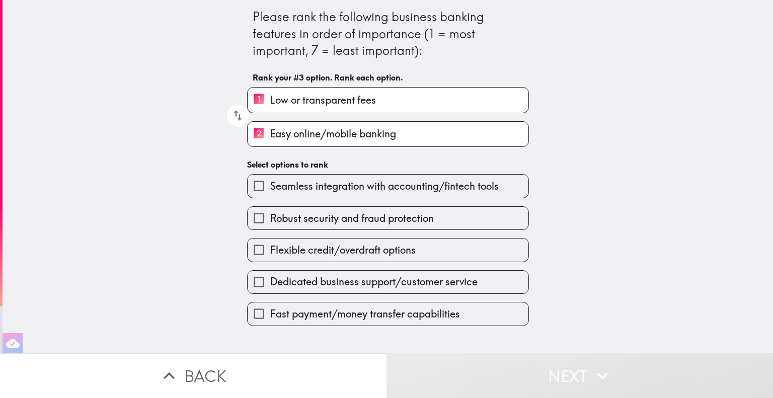
click at [253, 191] on input "Seamless integration with accounting/fintech tools" at bounding box center [259, 186] width 23 height 23
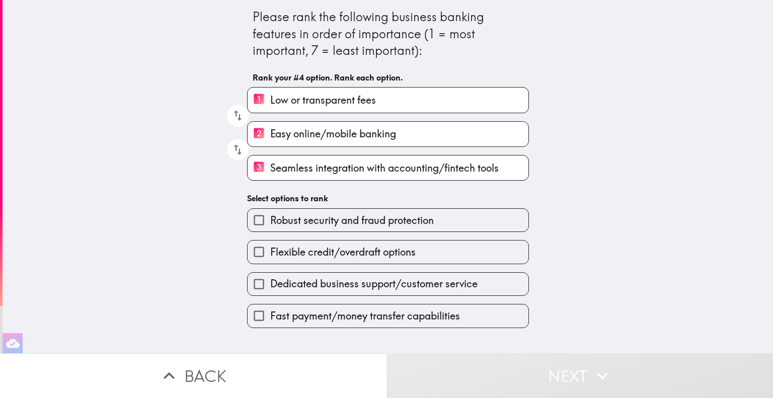
click at [253, 222] on input "Robust security and fraud protection" at bounding box center [259, 220] width 23 height 23
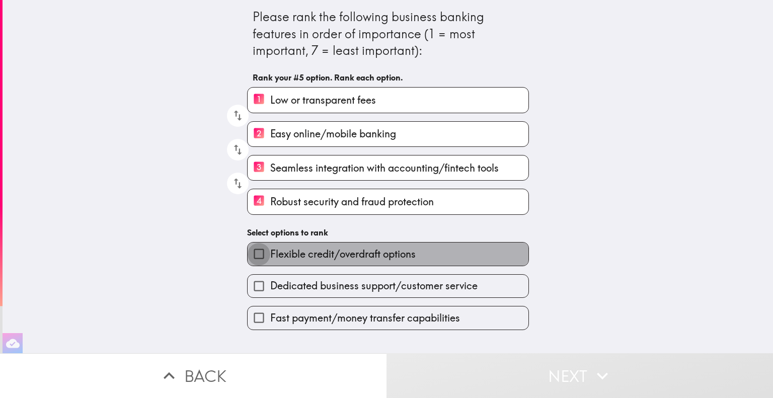
click at [250, 254] on input "Flexible credit/overdraft options" at bounding box center [259, 254] width 23 height 23
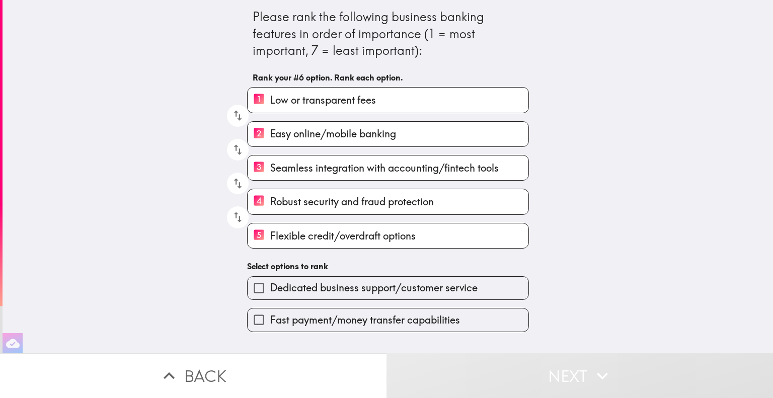
click at [248, 285] on input "Dedicated business support/customer service" at bounding box center [259, 288] width 23 height 23
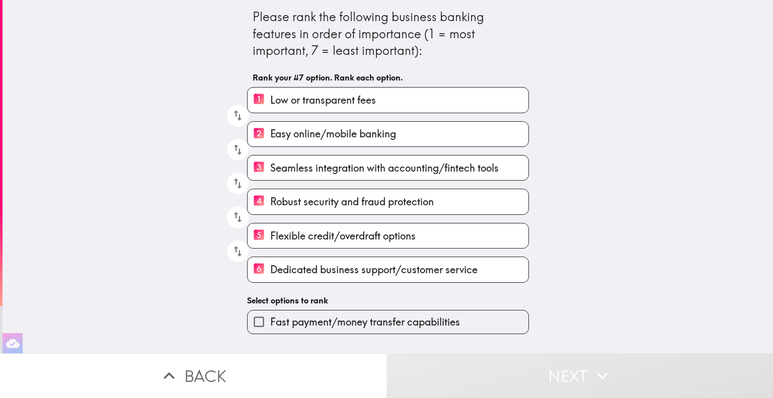
click at [250, 318] on input "Fast payment/money transfer capabilities" at bounding box center [259, 321] width 23 height 23
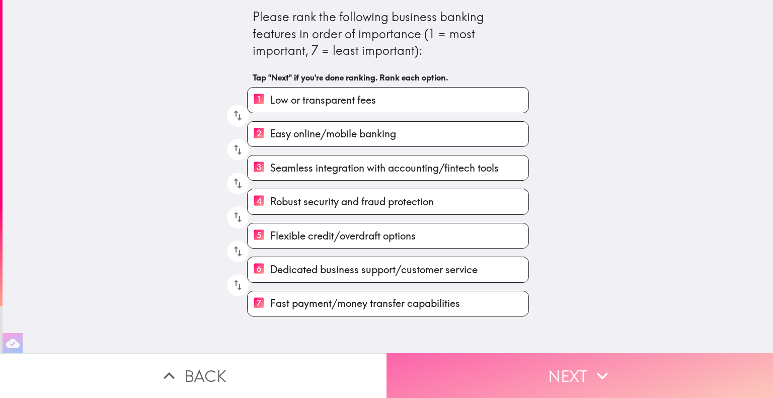
click at [561, 368] on button "Next" at bounding box center [579, 375] width 386 height 45
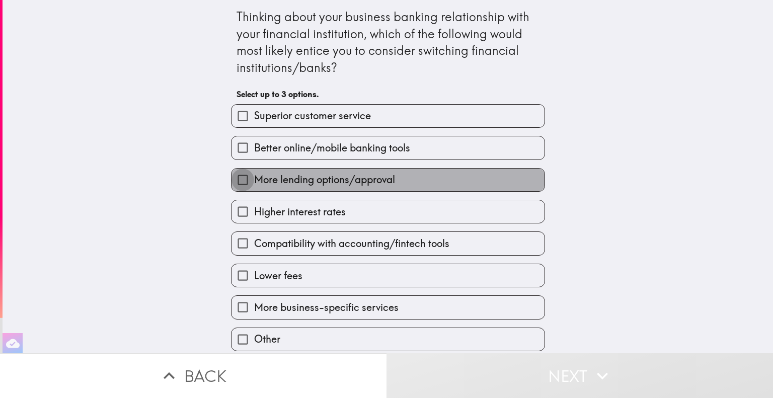
click at [235, 183] on input "More lending options/approval" at bounding box center [242, 180] width 23 height 23
checkbox input "true"
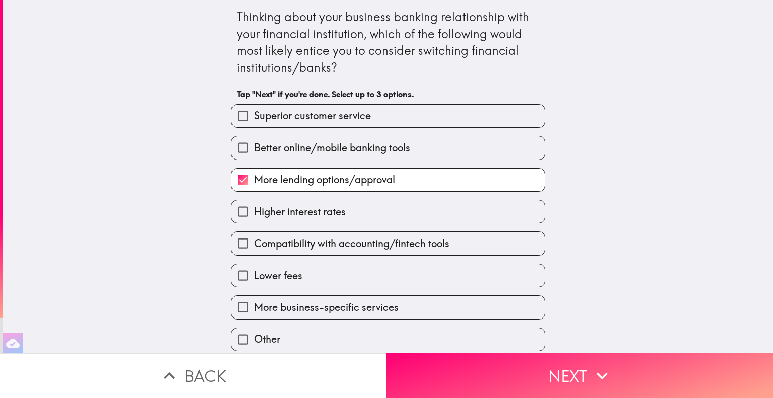
scroll to position [4, 0]
click at [235, 273] on input "Lower fees" at bounding box center [242, 275] width 23 height 23
checkbox input "true"
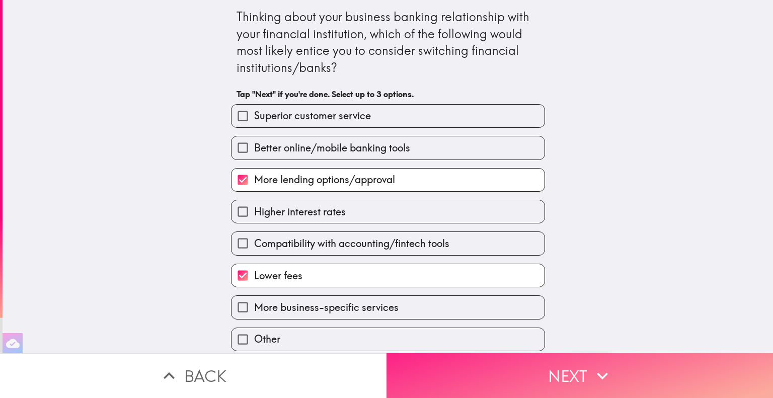
click at [562, 372] on button "Next" at bounding box center [579, 375] width 386 height 45
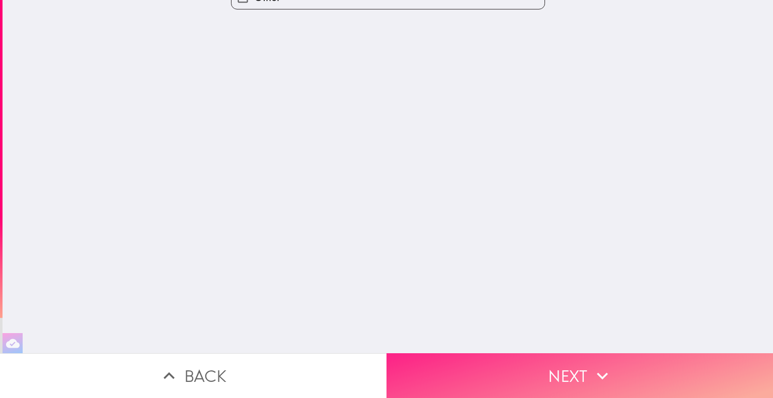
scroll to position [0, 0]
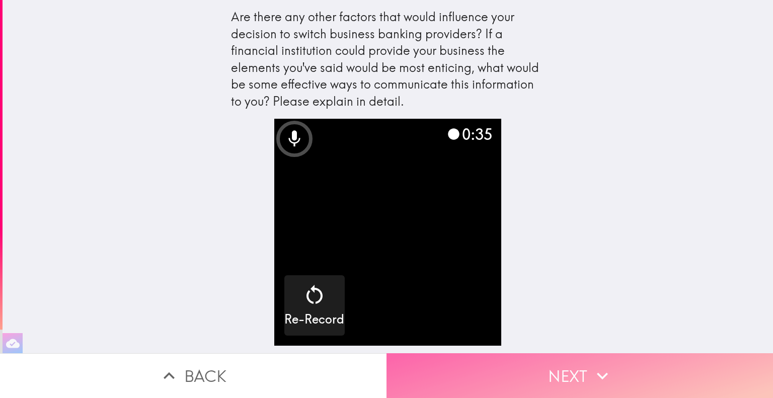
click at [567, 370] on button "Next" at bounding box center [579, 375] width 386 height 45
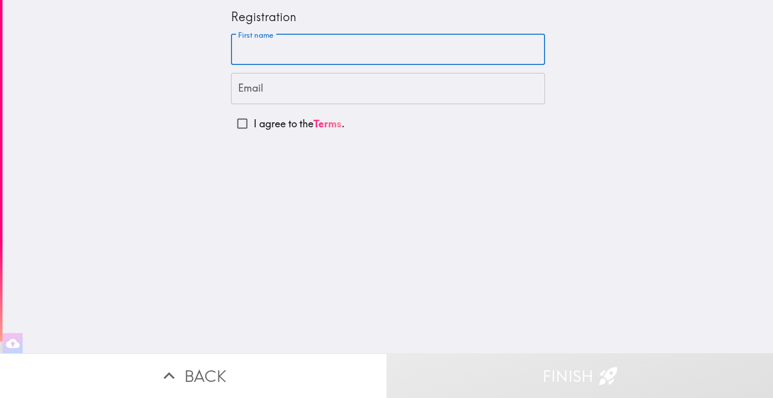
click at [291, 48] on input "First name" at bounding box center [388, 49] width 314 height 31
click at [296, 53] on input "First name" at bounding box center [388, 49] width 314 height 31
type input "[PERSON_NAME]"
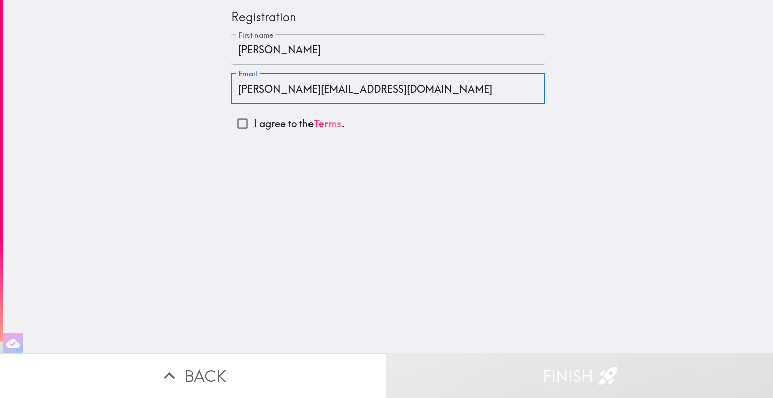
type input "[PERSON_NAME][EMAIL_ADDRESS][DOMAIN_NAME]"
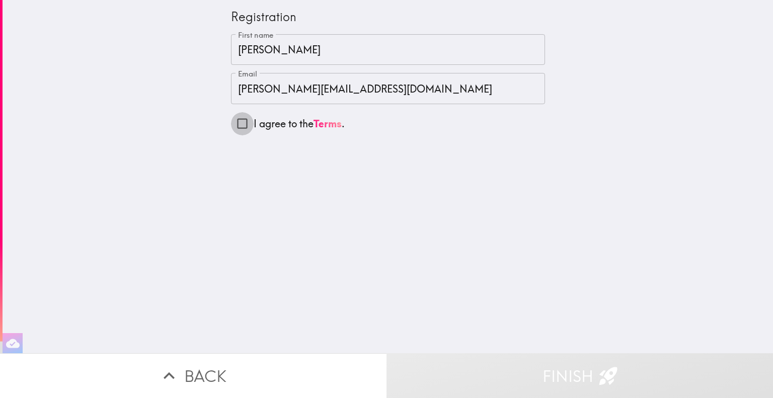
click at [233, 124] on input "I agree to the Terms ." at bounding box center [242, 123] width 23 height 23
checkbox input "true"
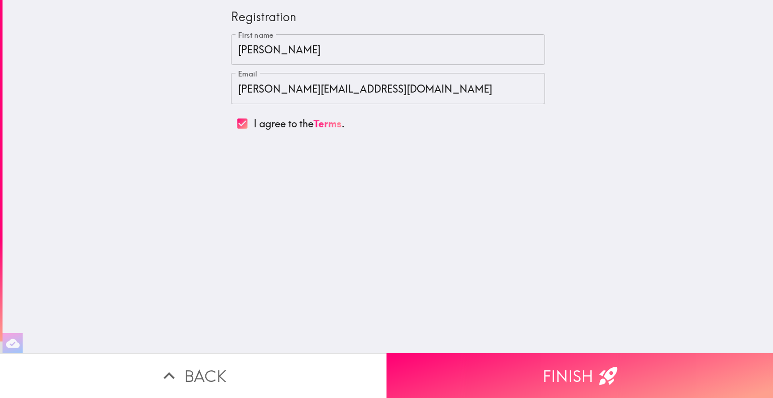
click at [559, 367] on button "Finish" at bounding box center [579, 375] width 386 height 45
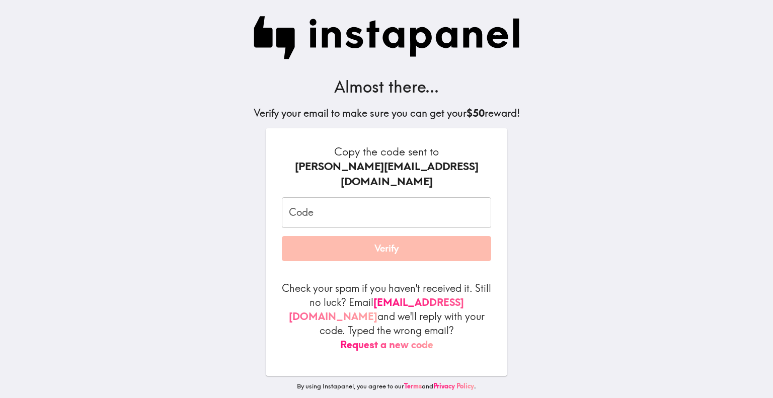
drag, startPoint x: 369, startPoint y: 202, endPoint x: 367, endPoint y: 196, distance: 6.5
click at [369, 202] on input "Code" at bounding box center [386, 212] width 209 height 31
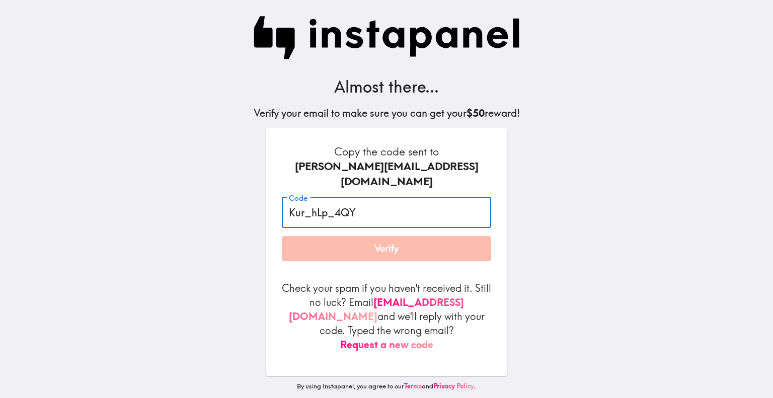
type input "Kur_hLp_4QY"
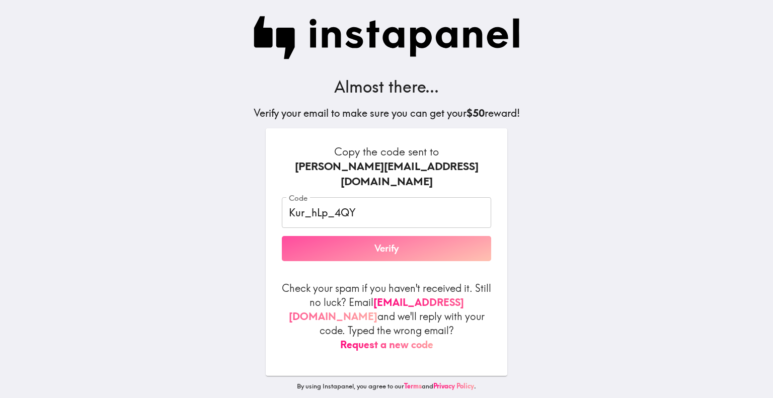
click at [376, 236] on button "Verify" at bounding box center [386, 248] width 209 height 25
